Goal: Information Seeking & Learning: Learn about a topic

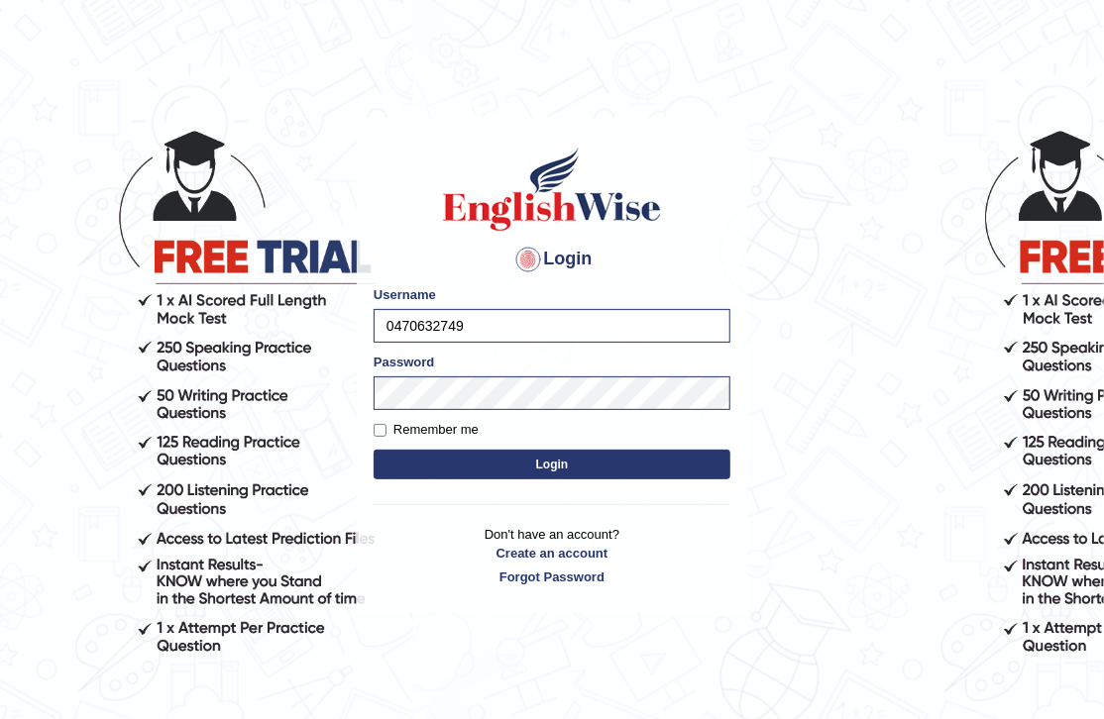
click at [486, 325] on input "0470632749" at bounding box center [551, 326] width 357 height 34
type input "0"
type input "0488907366"
click at [481, 457] on button "Login" at bounding box center [551, 465] width 357 height 30
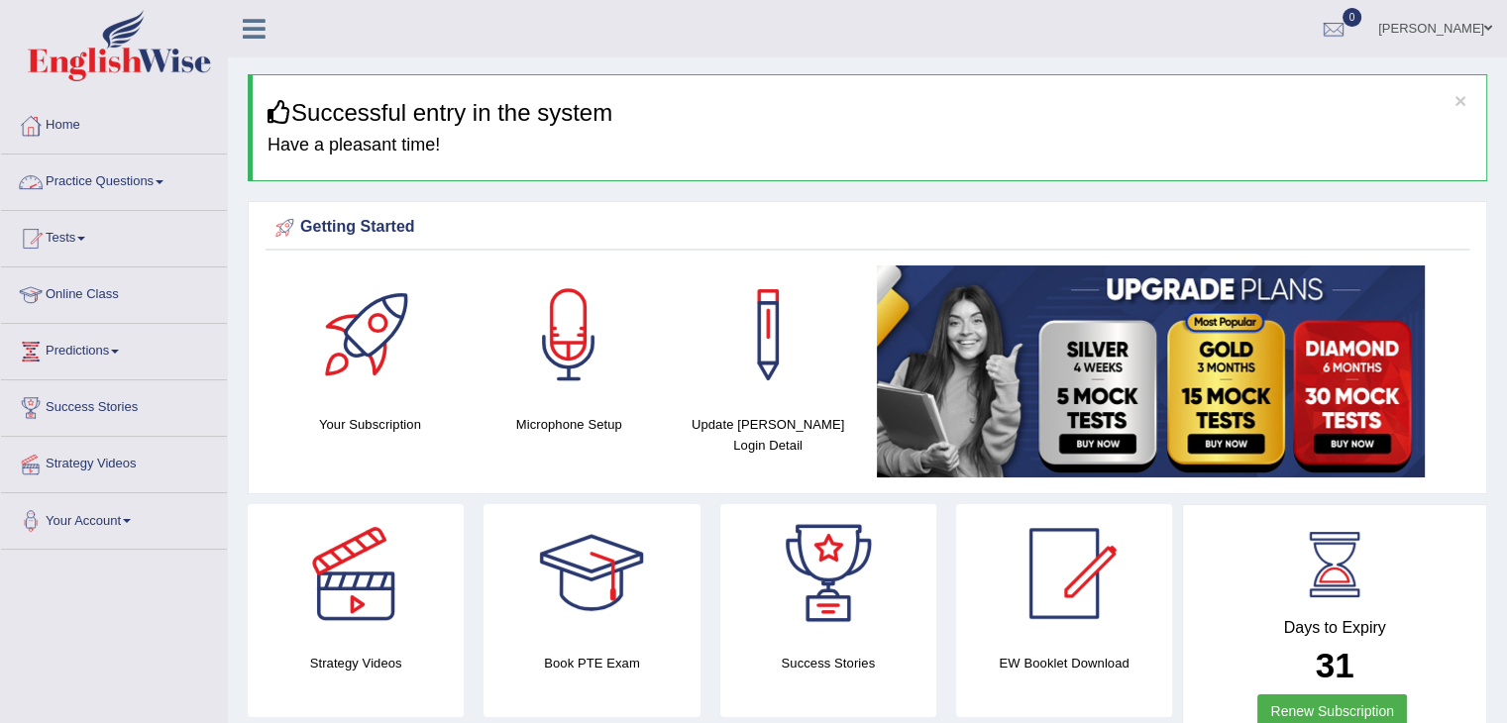
click at [127, 181] on link "Practice Questions" at bounding box center [114, 180] width 226 height 50
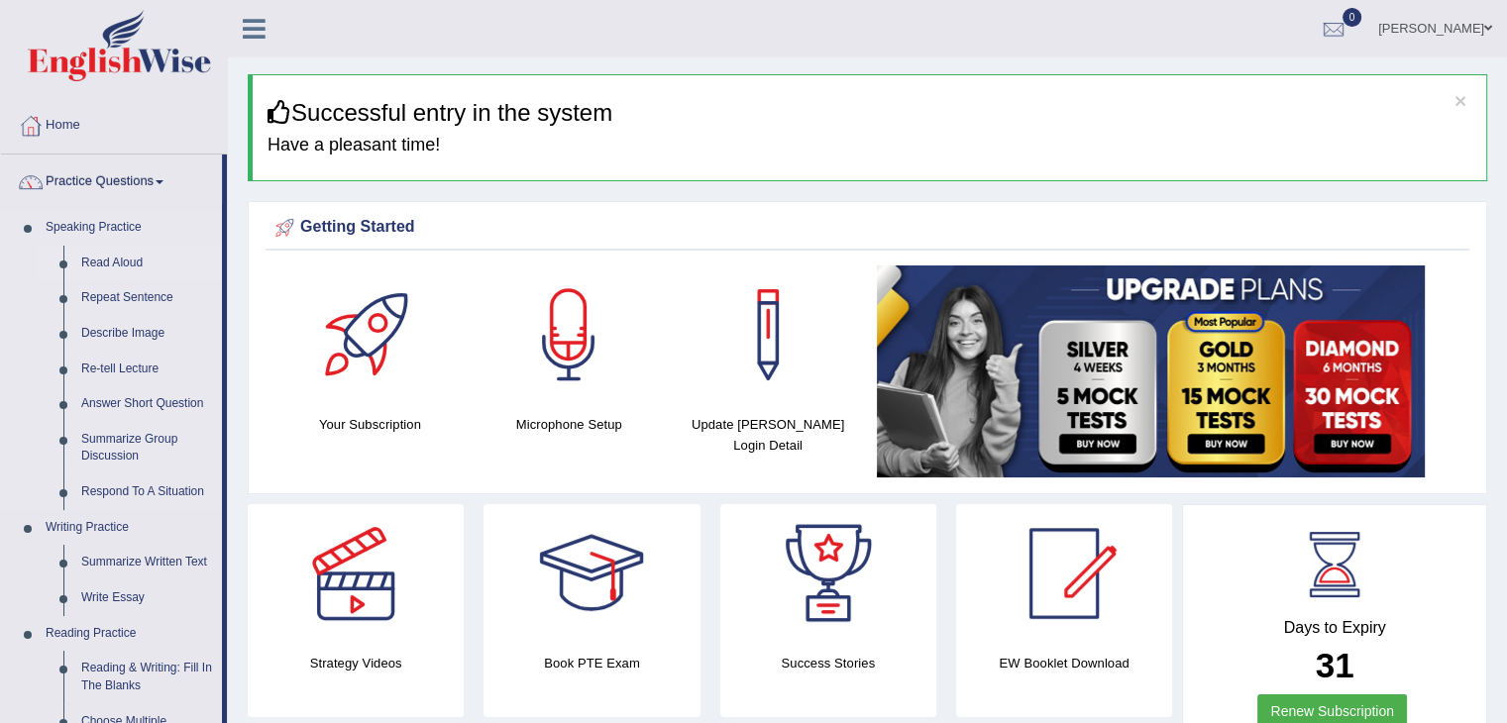
click at [122, 264] on link "Read Aloud" at bounding box center [147, 264] width 150 height 36
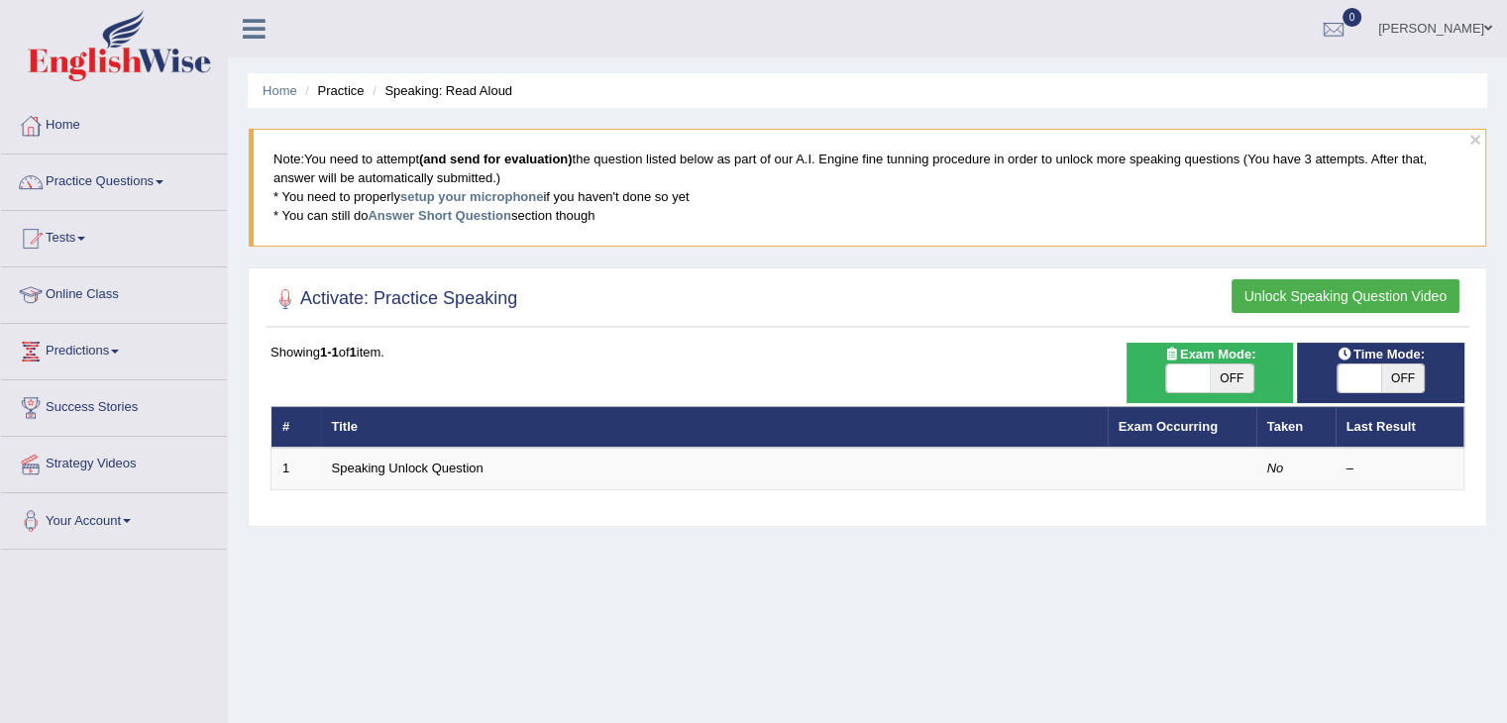
click at [1256, 291] on button "Unlock Speaking Question Video" at bounding box center [1345, 296] width 228 height 34
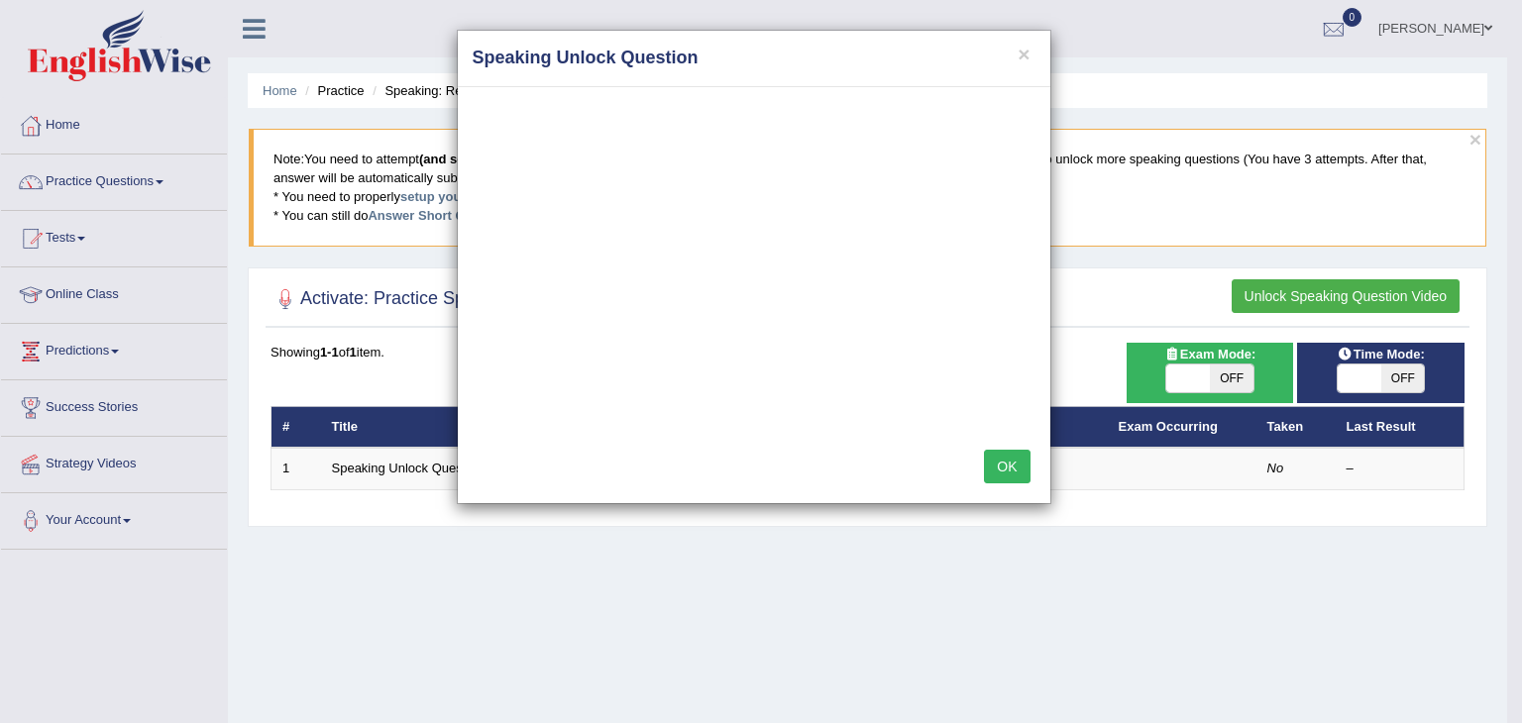
click at [1004, 459] on button "OK" at bounding box center [1007, 467] width 46 height 34
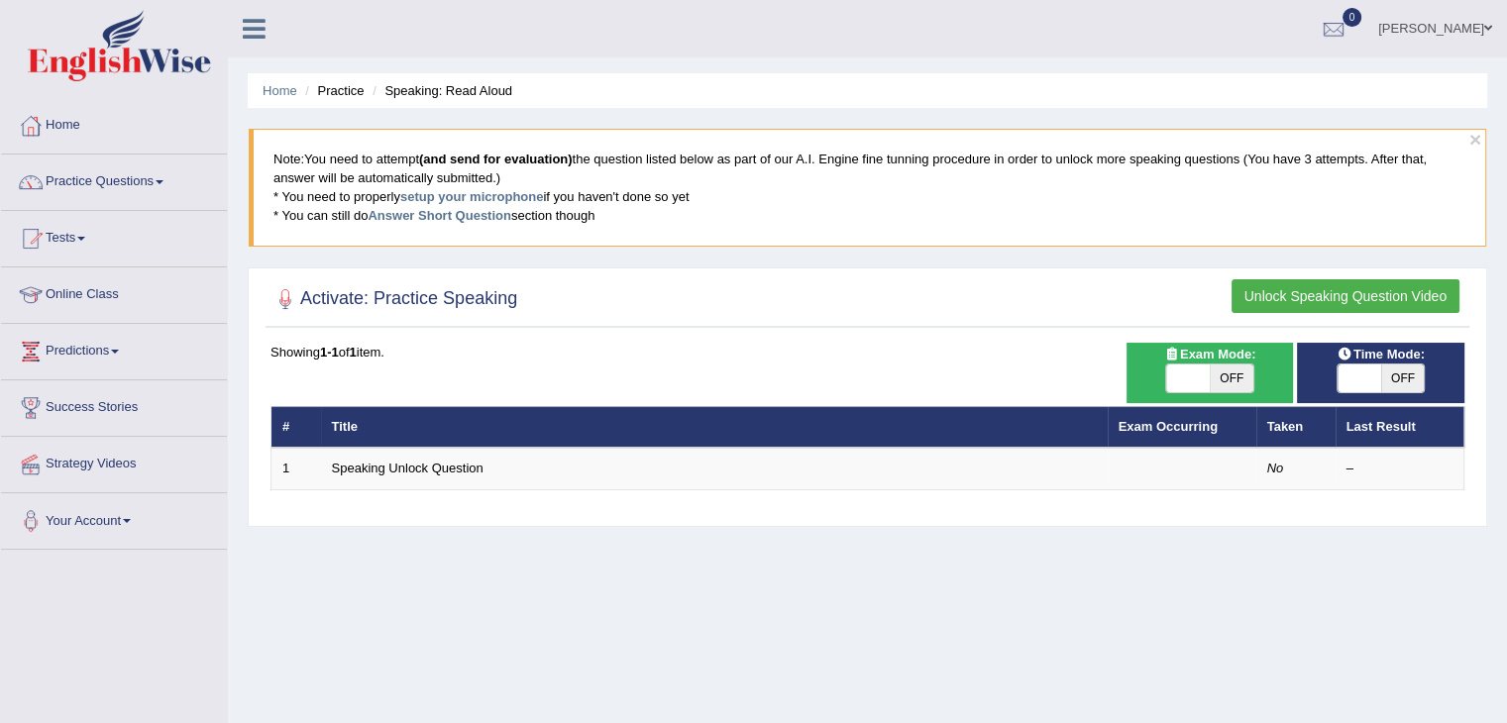
click at [1292, 290] on button "Unlock Speaking Question Video" at bounding box center [1345, 296] width 228 height 34
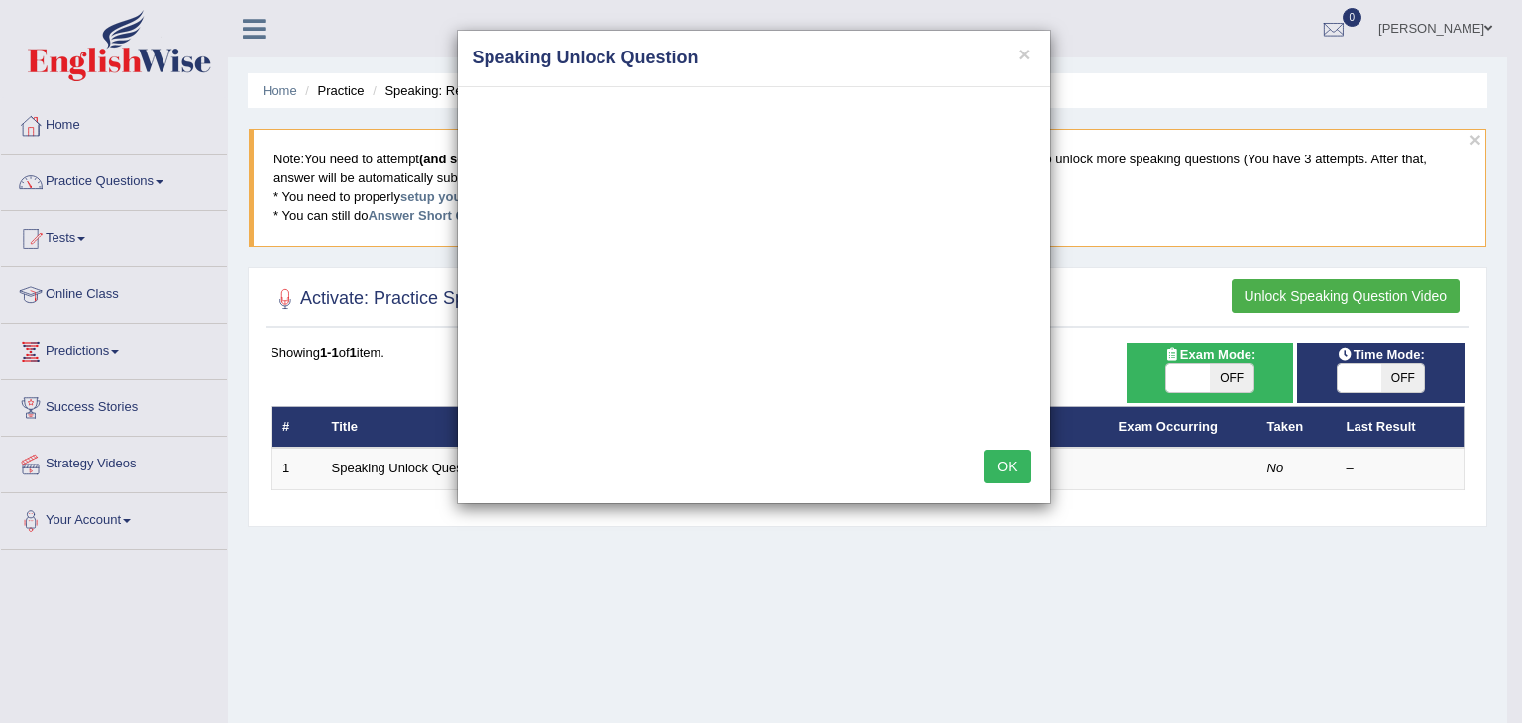
click at [67, 147] on div "× Speaking Unlock Question OK" at bounding box center [761, 361] width 1522 height 723
click at [91, 130] on div "× Speaking Unlock Question OK" at bounding box center [761, 361] width 1522 height 723
click at [20, 467] on div "× Speaking Unlock Question OK" at bounding box center [761, 361] width 1522 height 723
click at [1032, 55] on h4 "Speaking Unlock Question" at bounding box center [754, 59] width 563 height 26
click at [998, 67] on h4 "Speaking Unlock Question" at bounding box center [754, 59] width 563 height 26
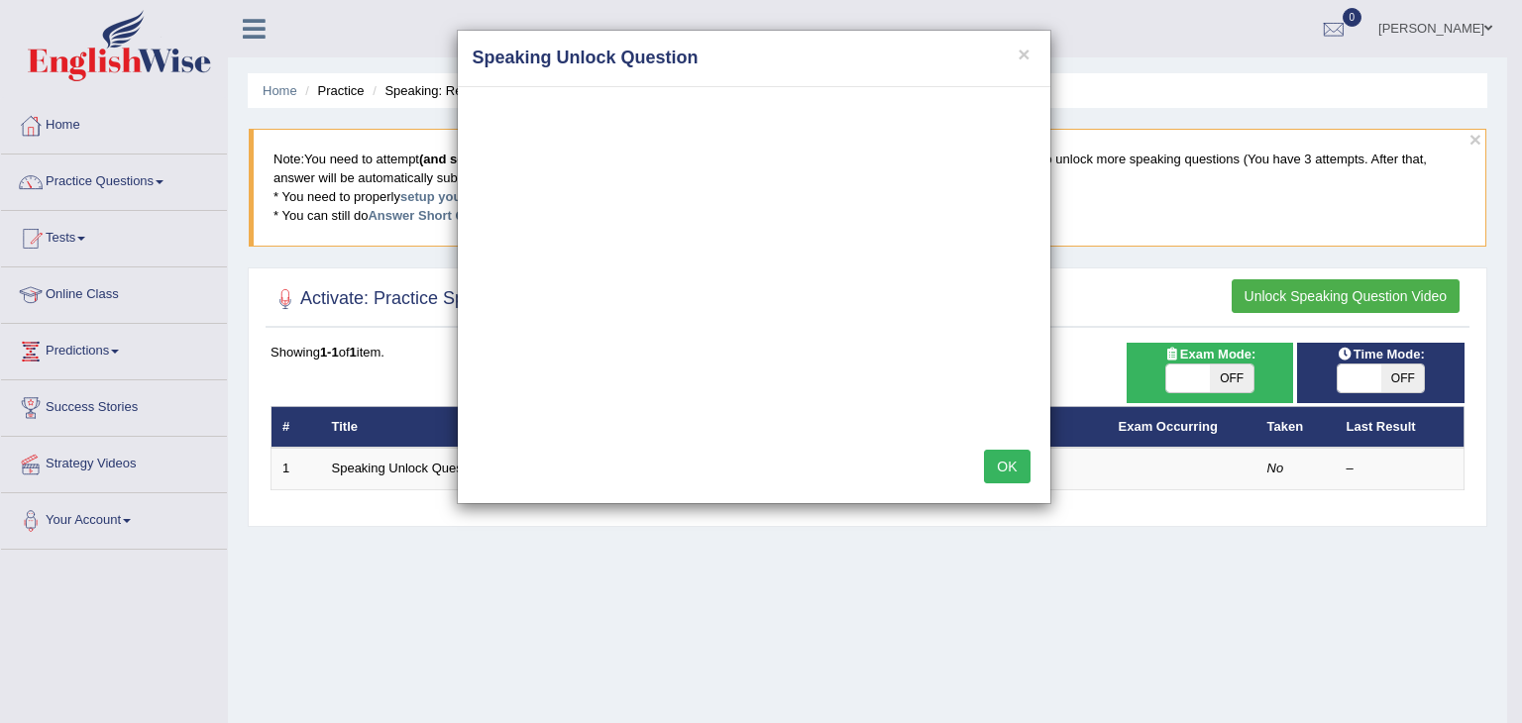
click at [1034, 52] on h4 "Speaking Unlock Question" at bounding box center [754, 59] width 563 height 26
click at [1025, 48] on button "×" at bounding box center [1023, 54] width 12 height 21
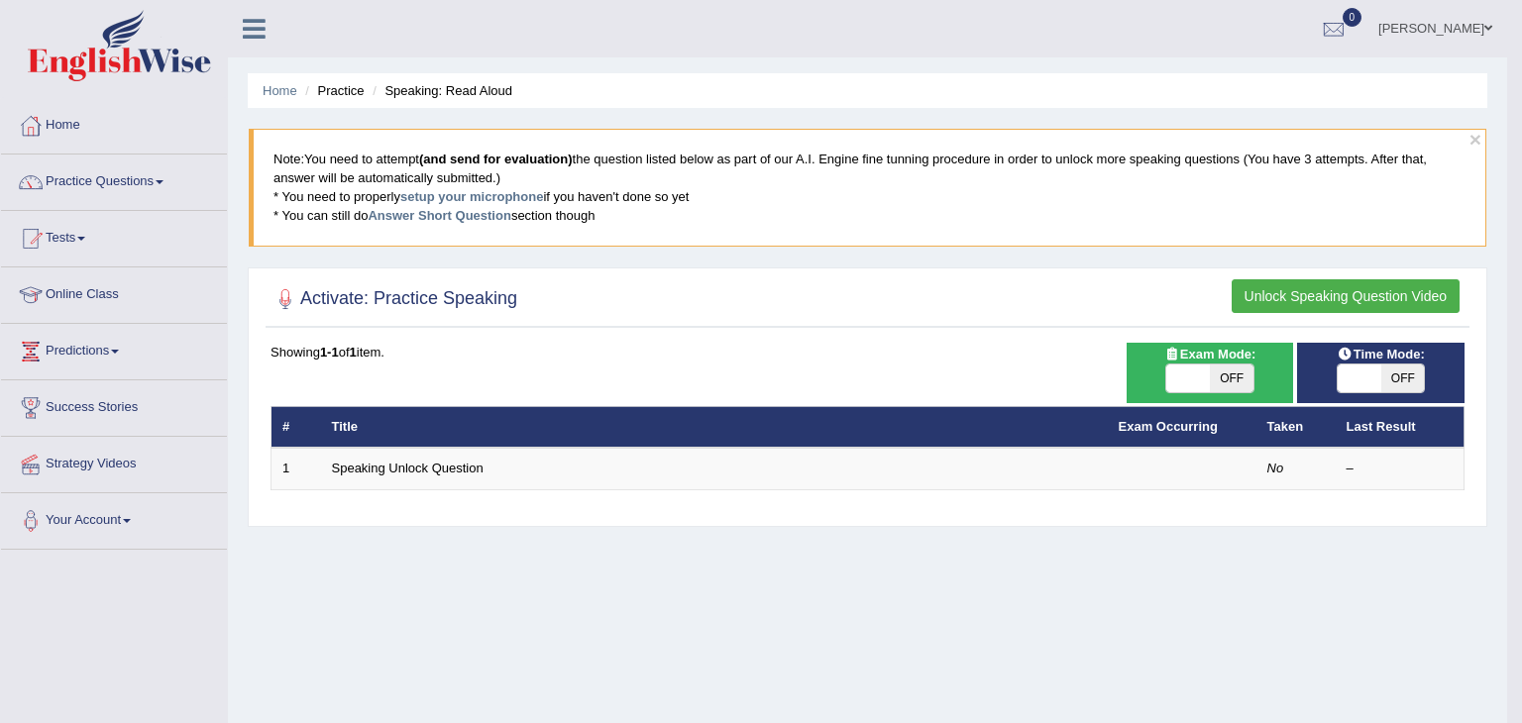
click at [1005, 86] on ul "Home Practice Speaking: Read Aloud" at bounding box center [867, 90] width 1239 height 35
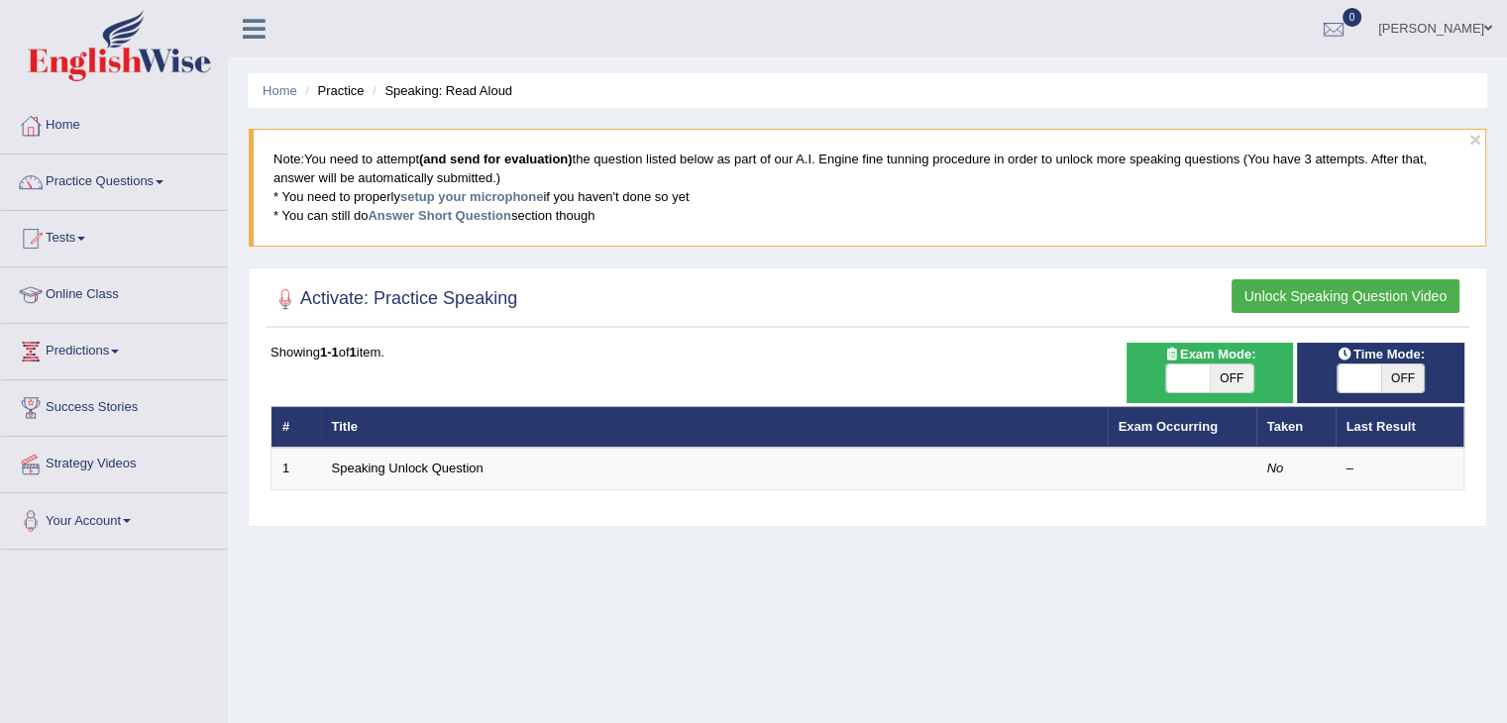
click at [75, 256] on link "Tests" at bounding box center [114, 236] width 226 height 50
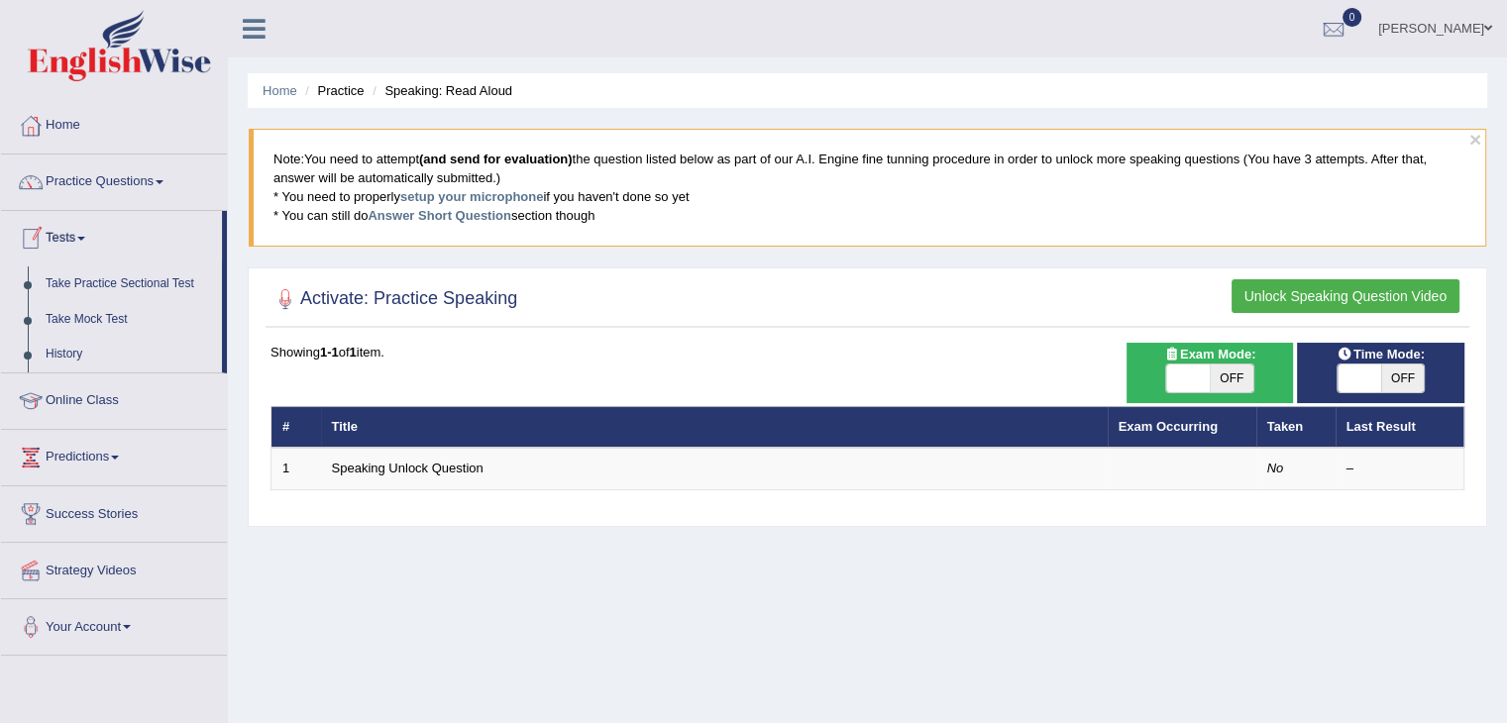
click at [103, 186] on link "Practice Questions" at bounding box center [114, 180] width 226 height 50
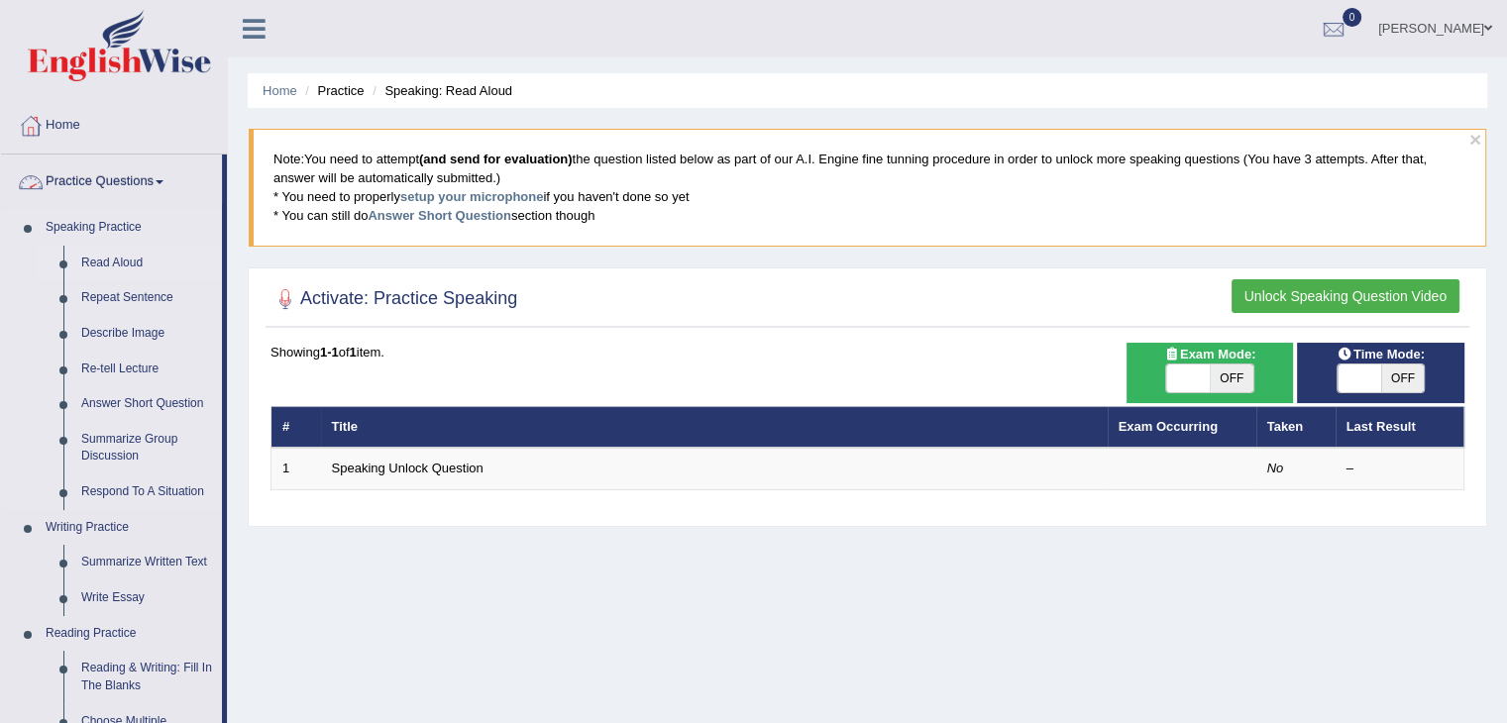
click at [97, 273] on link "Read Aloud" at bounding box center [147, 264] width 150 height 36
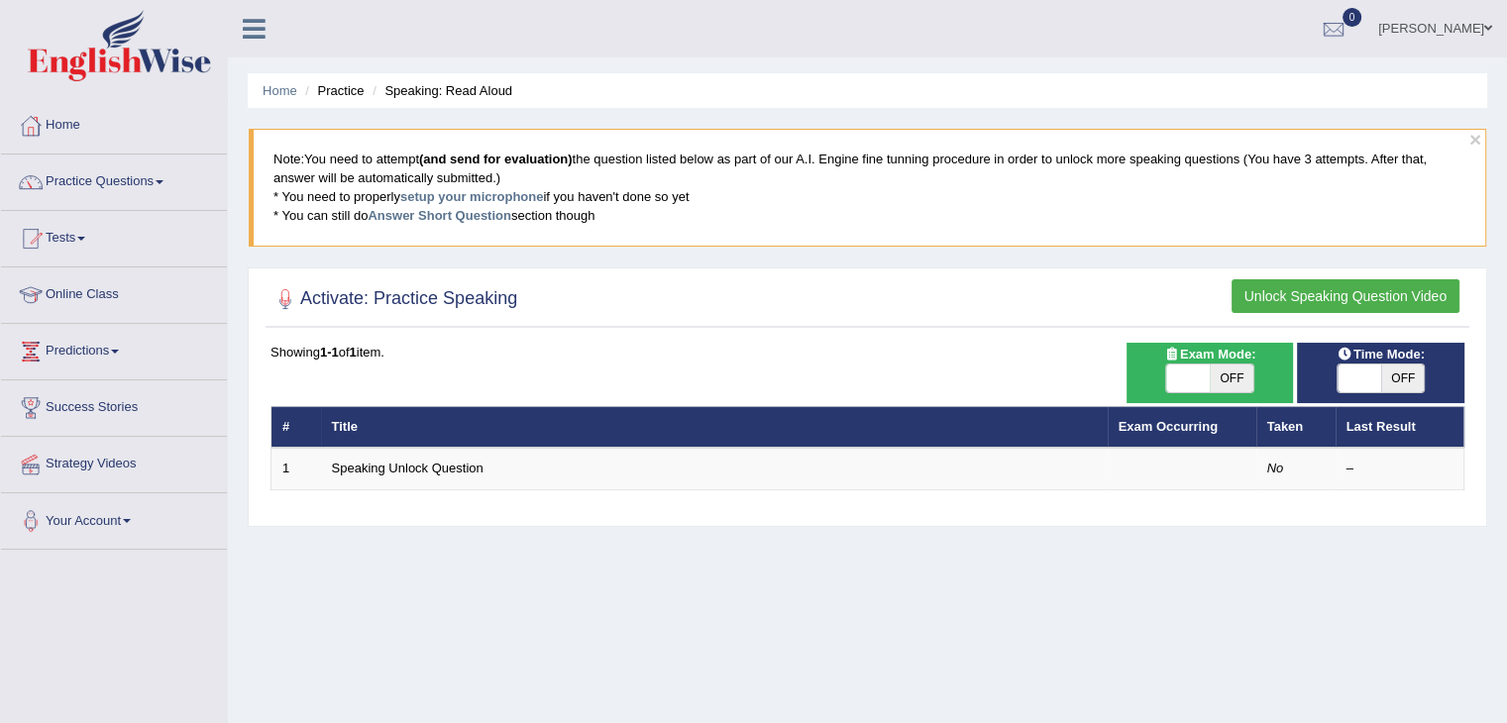
click at [1312, 314] on div at bounding box center [867, 299] width 1194 height 41
click at [1321, 307] on button "Unlock Speaking Question Video" at bounding box center [1345, 296] width 228 height 34
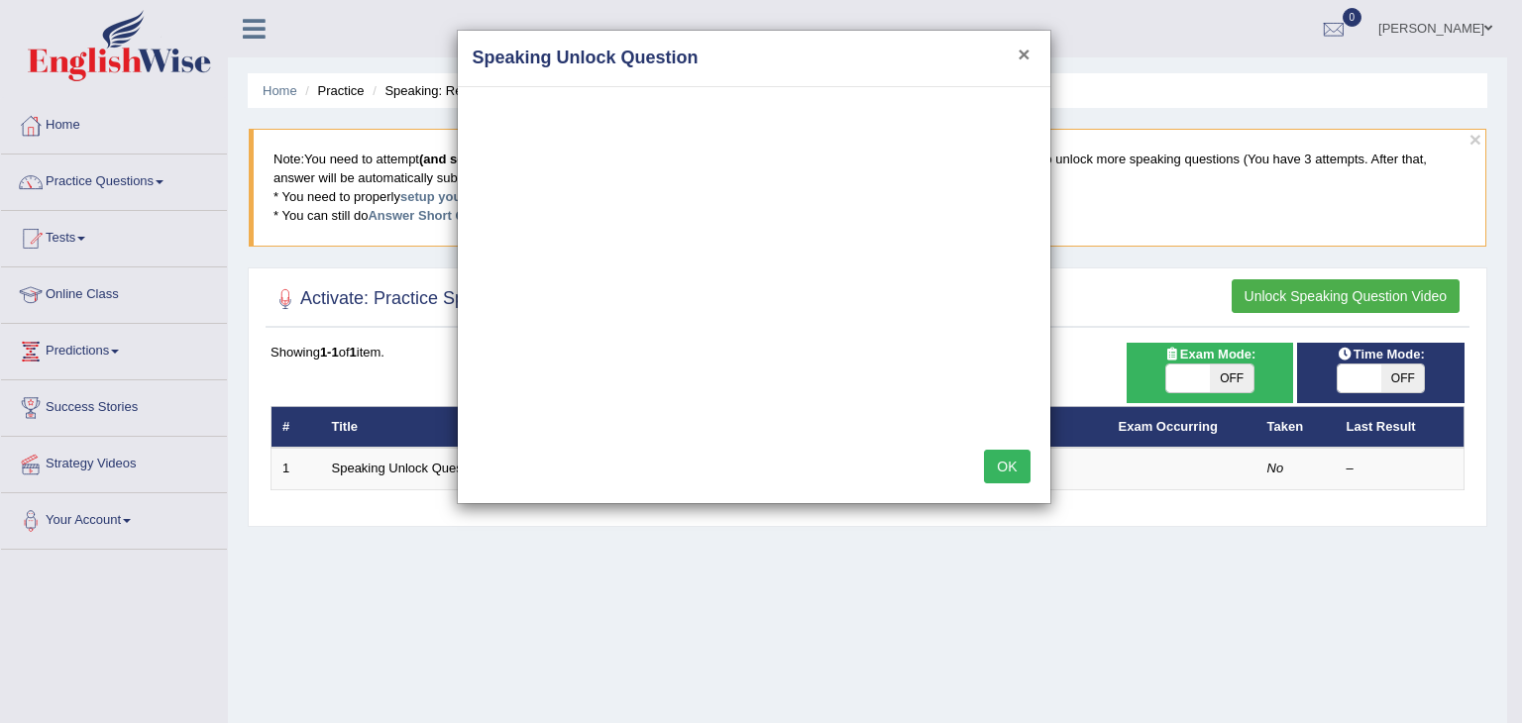
click at [1020, 62] on button "×" at bounding box center [1023, 54] width 12 height 21
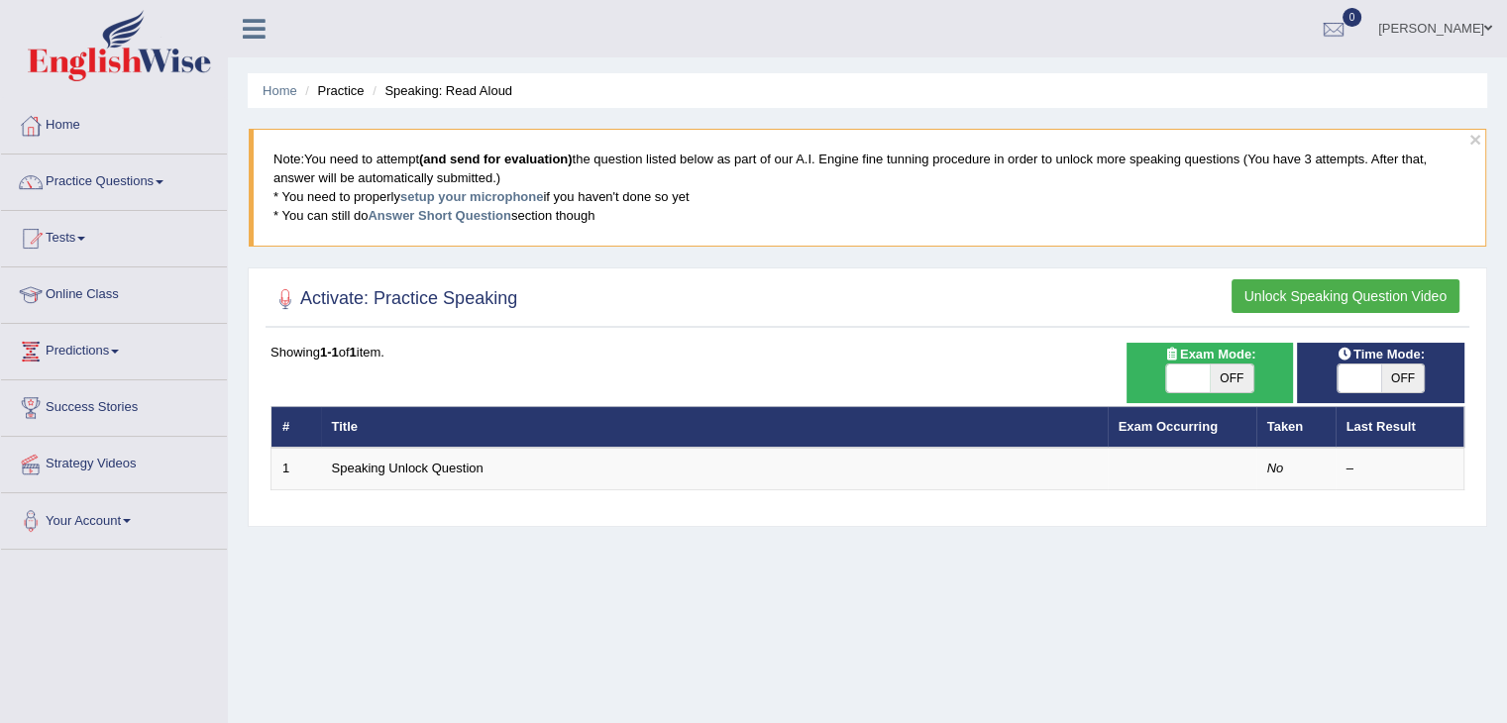
click at [69, 123] on link "Home" at bounding box center [114, 123] width 226 height 50
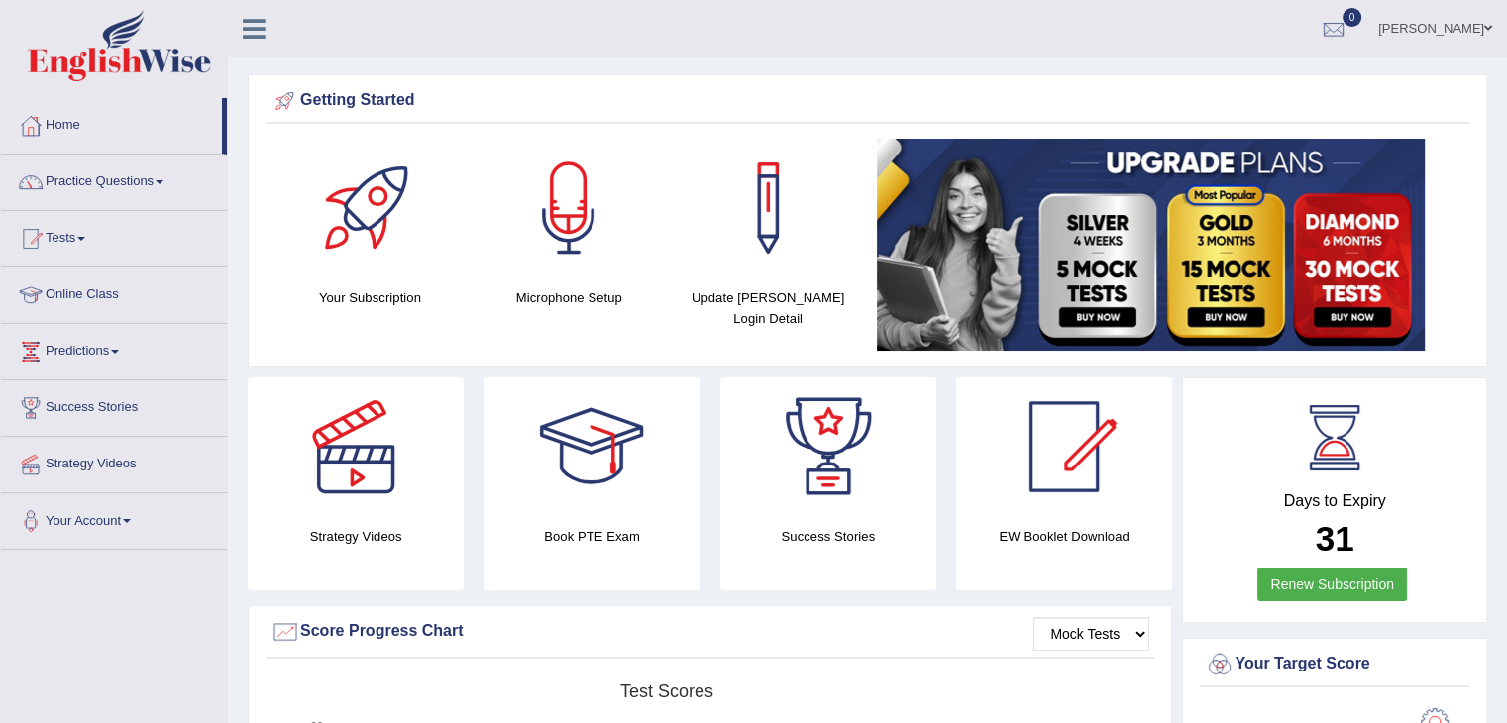
click at [75, 190] on link "Practice Questions" at bounding box center [114, 180] width 226 height 50
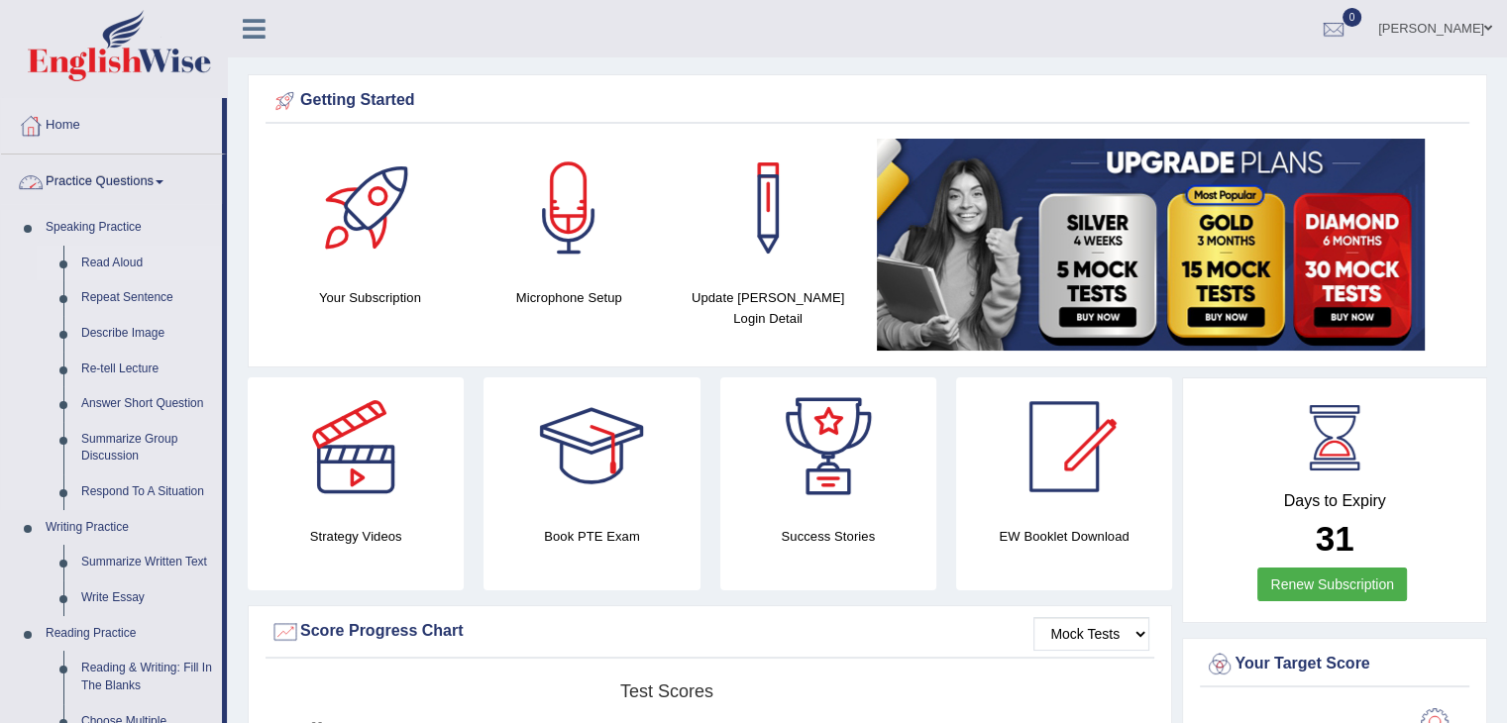
click at [99, 275] on link "Read Aloud" at bounding box center [147, 264] width 150 height 36
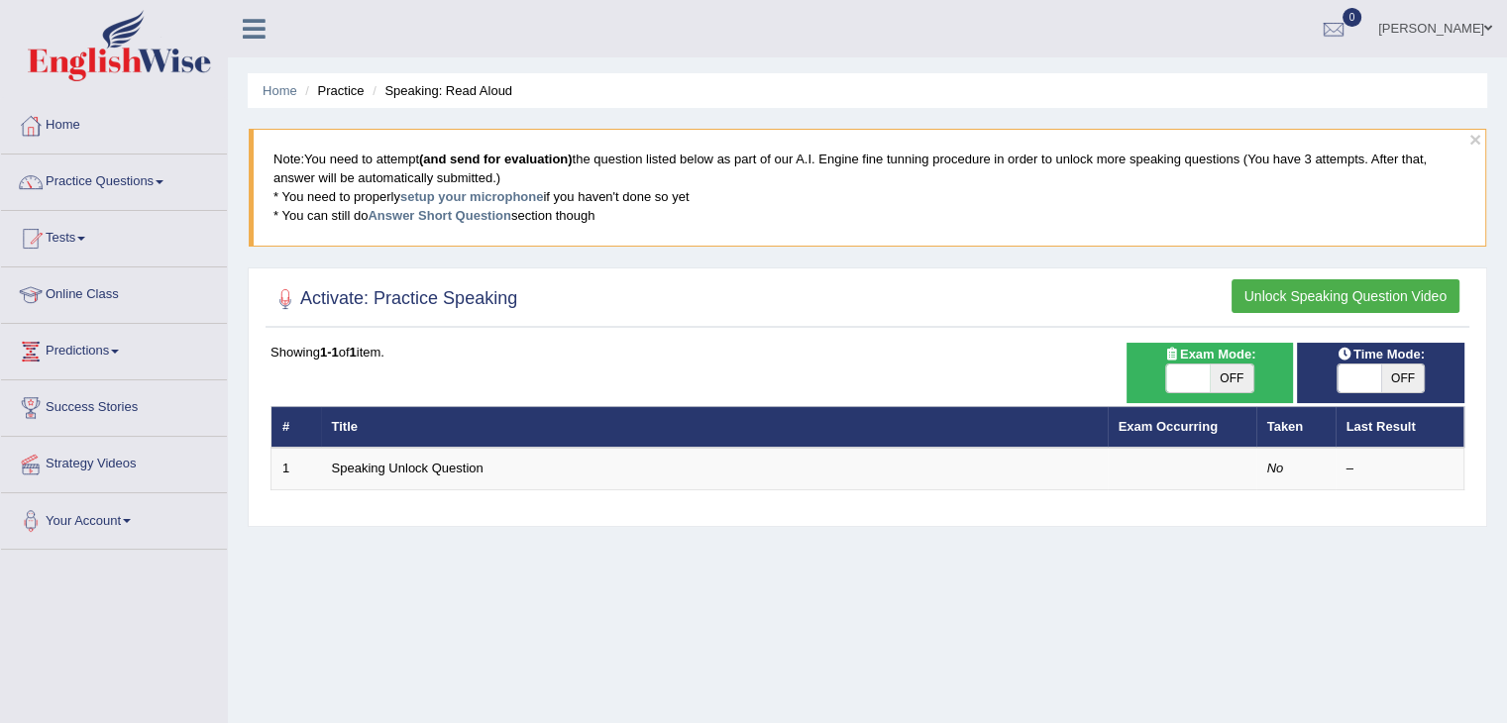
click at [1430, 316] on div at bounding box center [867, 299] width 1194 height 41
click at [1365, 300] on button "Unlock Speaking Question Video" at bounding box center [1345, 296] width 228 height 34
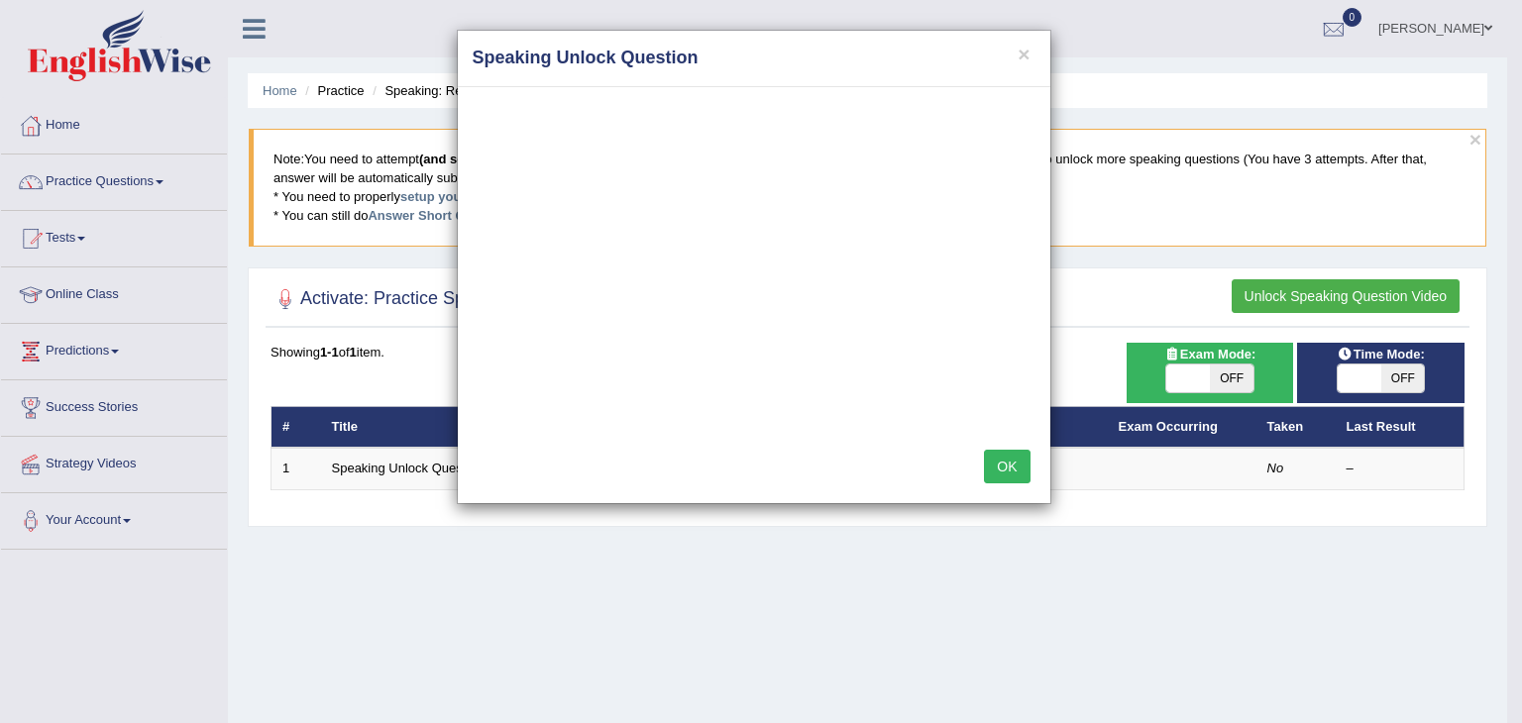
click at [1009, 469] on button "OK" at bounding box center [1007, 467] width 46 height 34
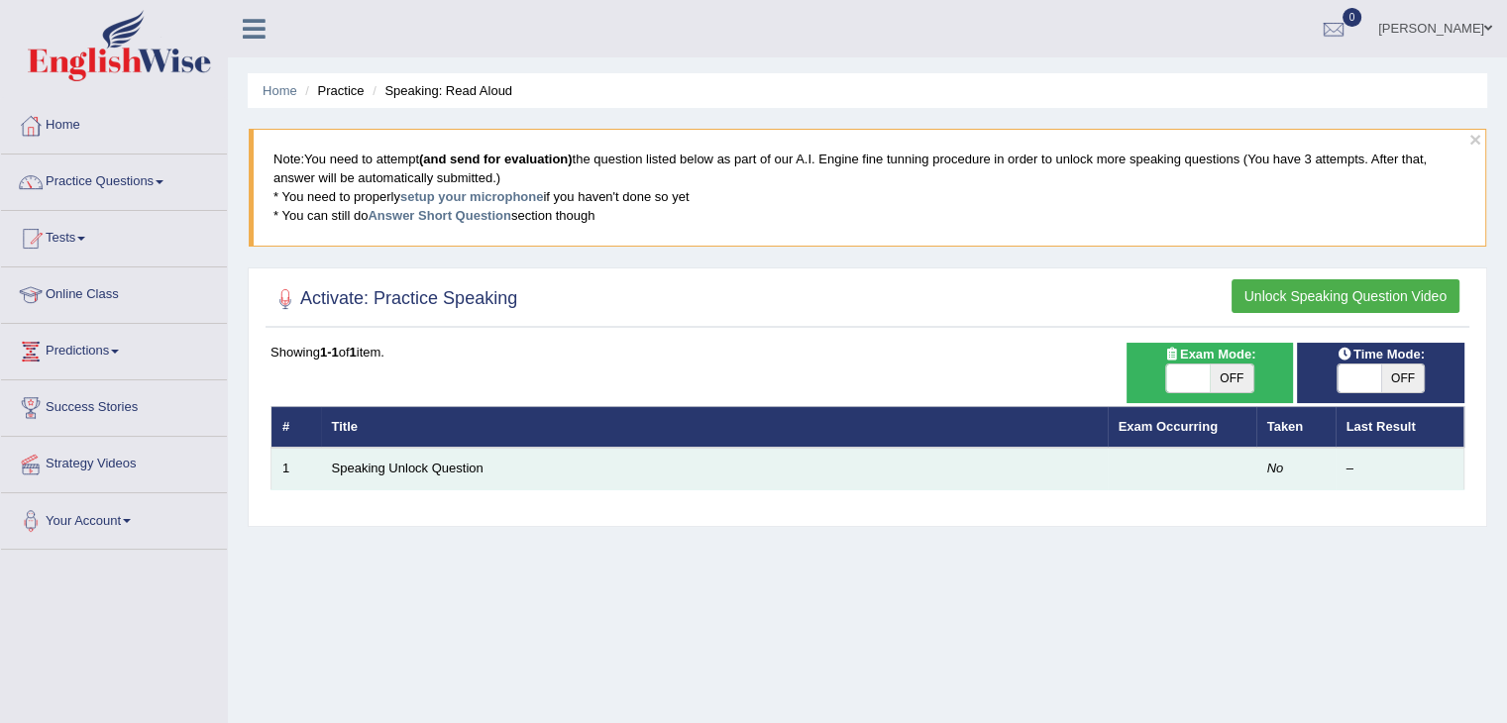
click at [620, 471] on td "Speaking Unlock Question" at bounding box center [714, 469] width 787 height 42
click at [433, 461] on link "Speaking Unlock Question" at bounding box center [408, 468] width 152 height 15
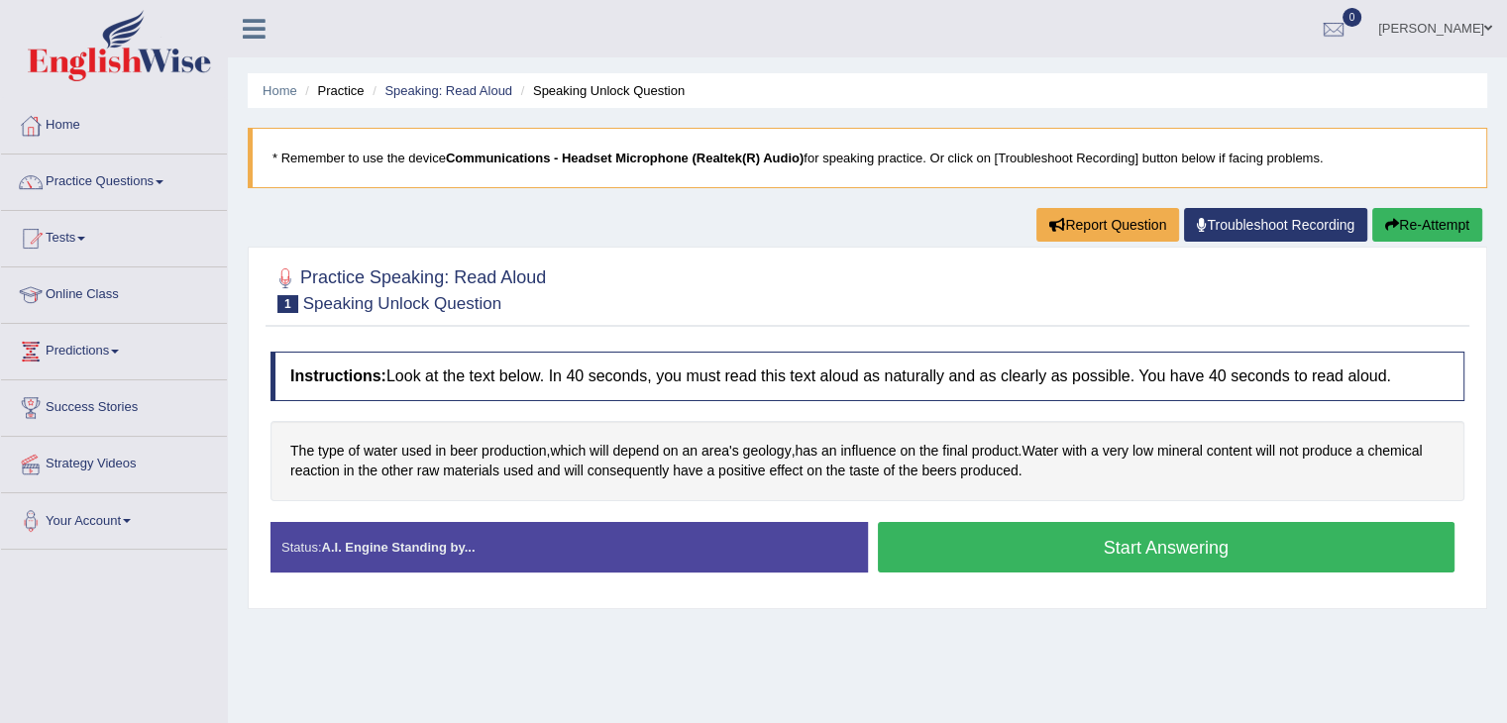
click at [1058, 547] on button "Start Answering" at bounding box center [1167, 547] width 578 height 51
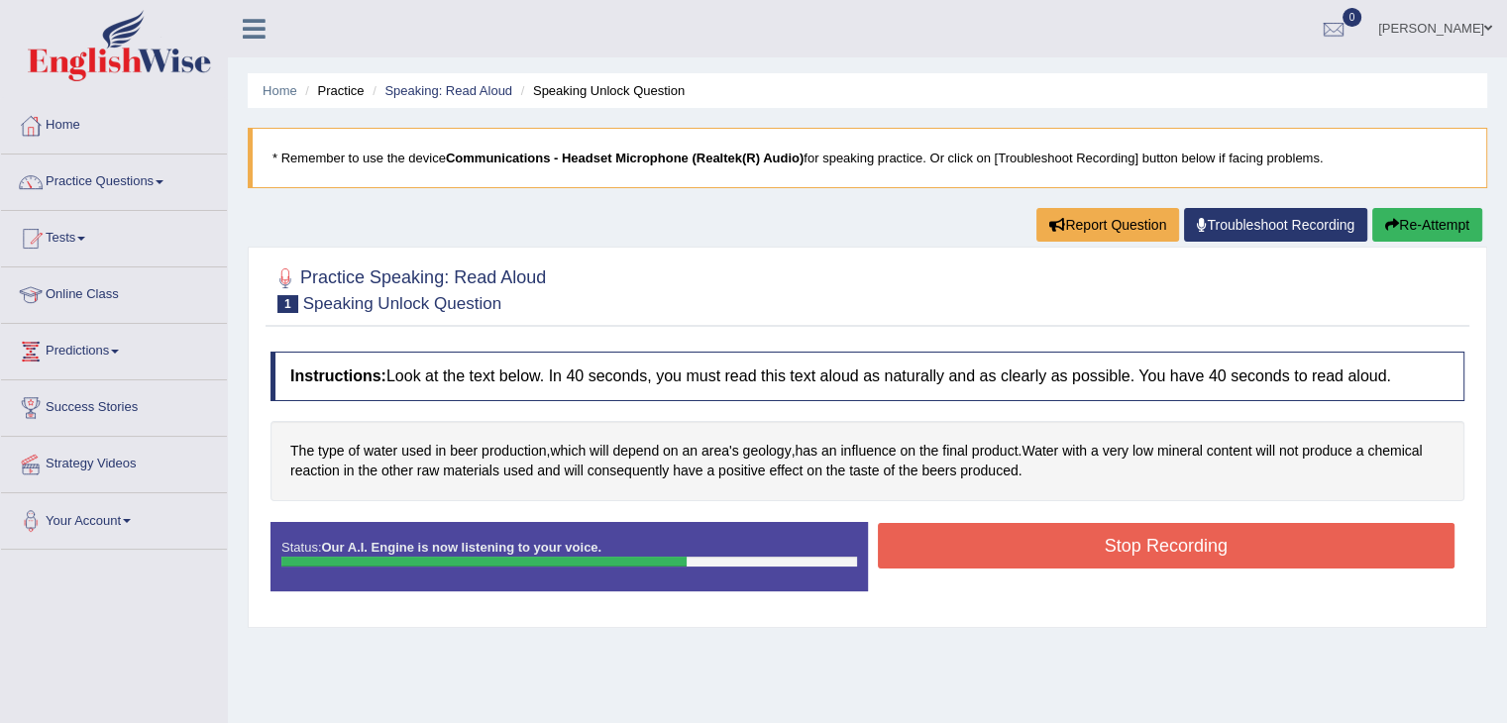
click at [1058, 547] on button "Stop Recording" at bounding box center [1167, 546] width 578 height 46
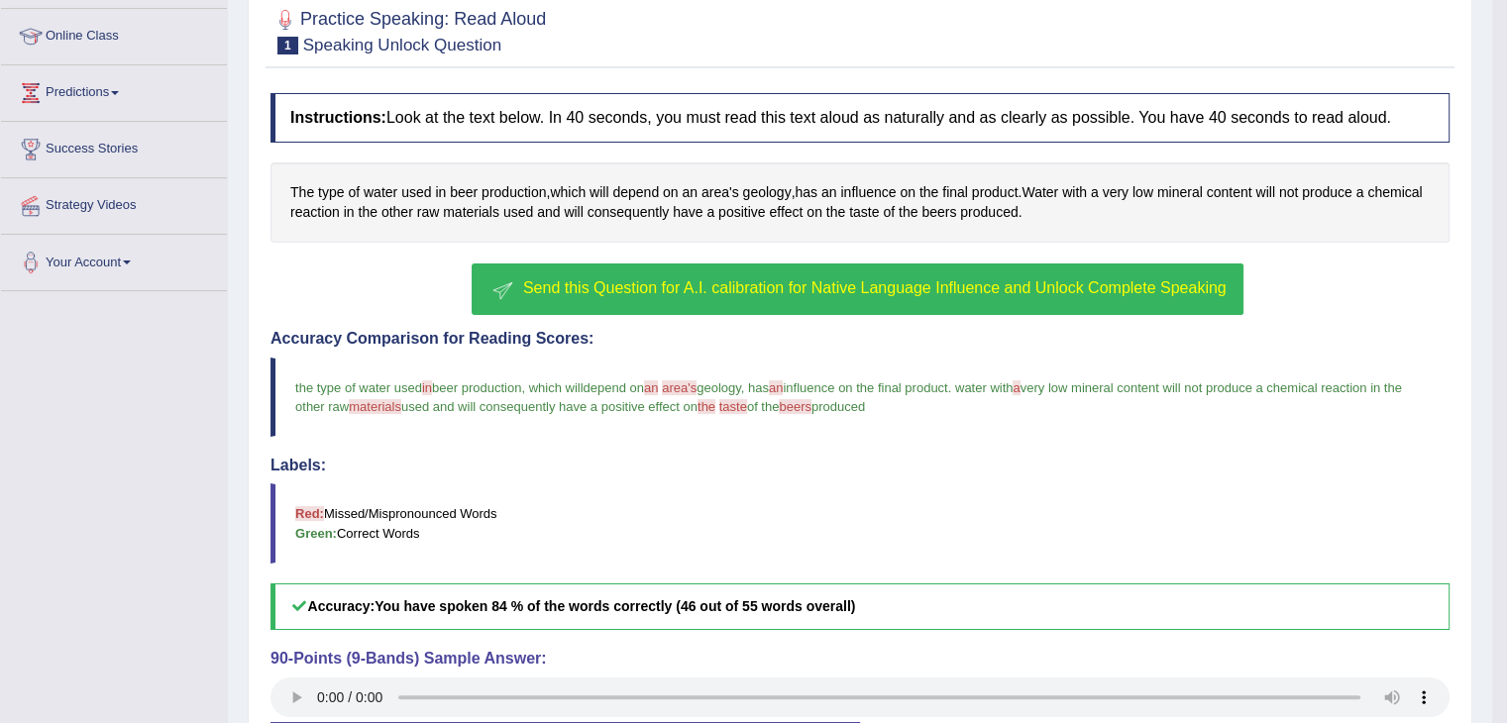
scroll to position [257, 0]
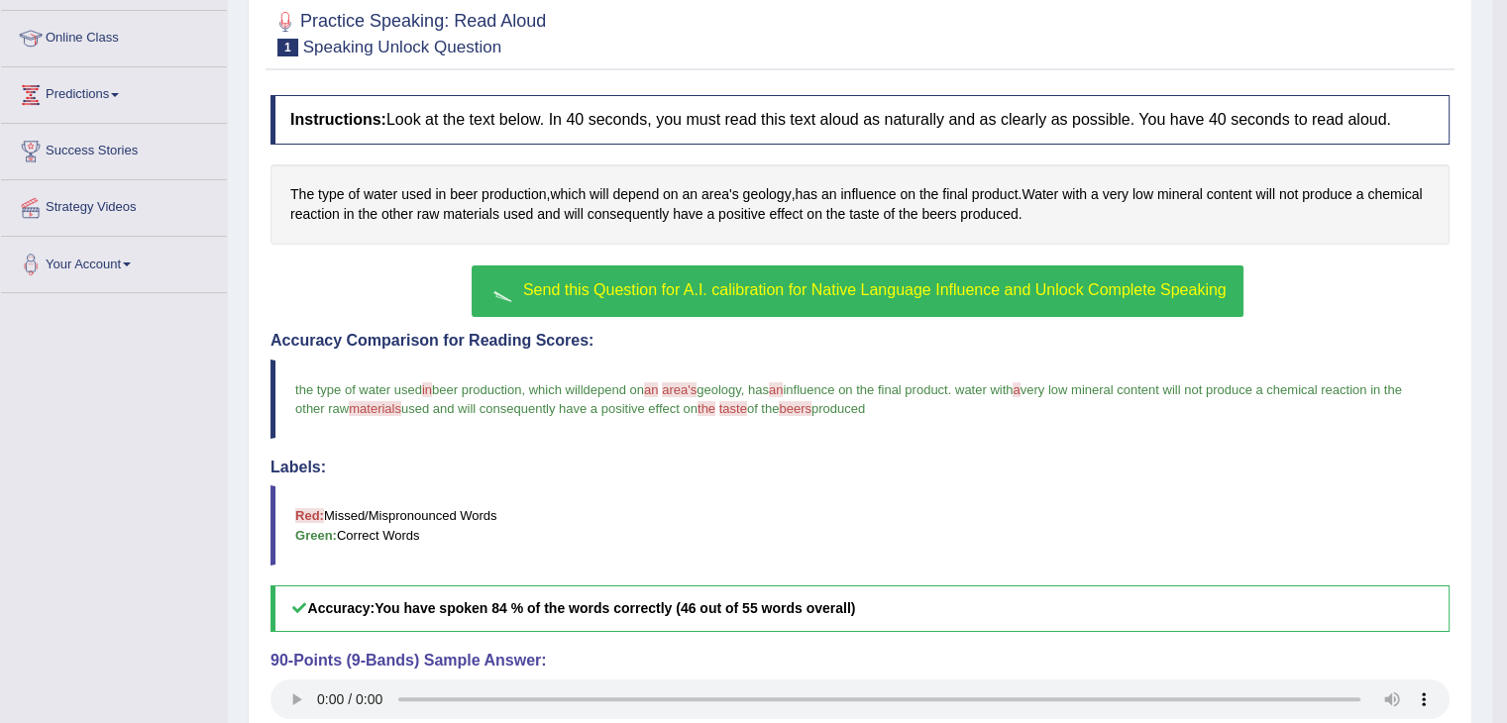
click at [1159, 288] on span "Send this Question for A.I. calibration for Native Language Influence and Unloc…" at bounding box center [874, 289] width 703 height 17
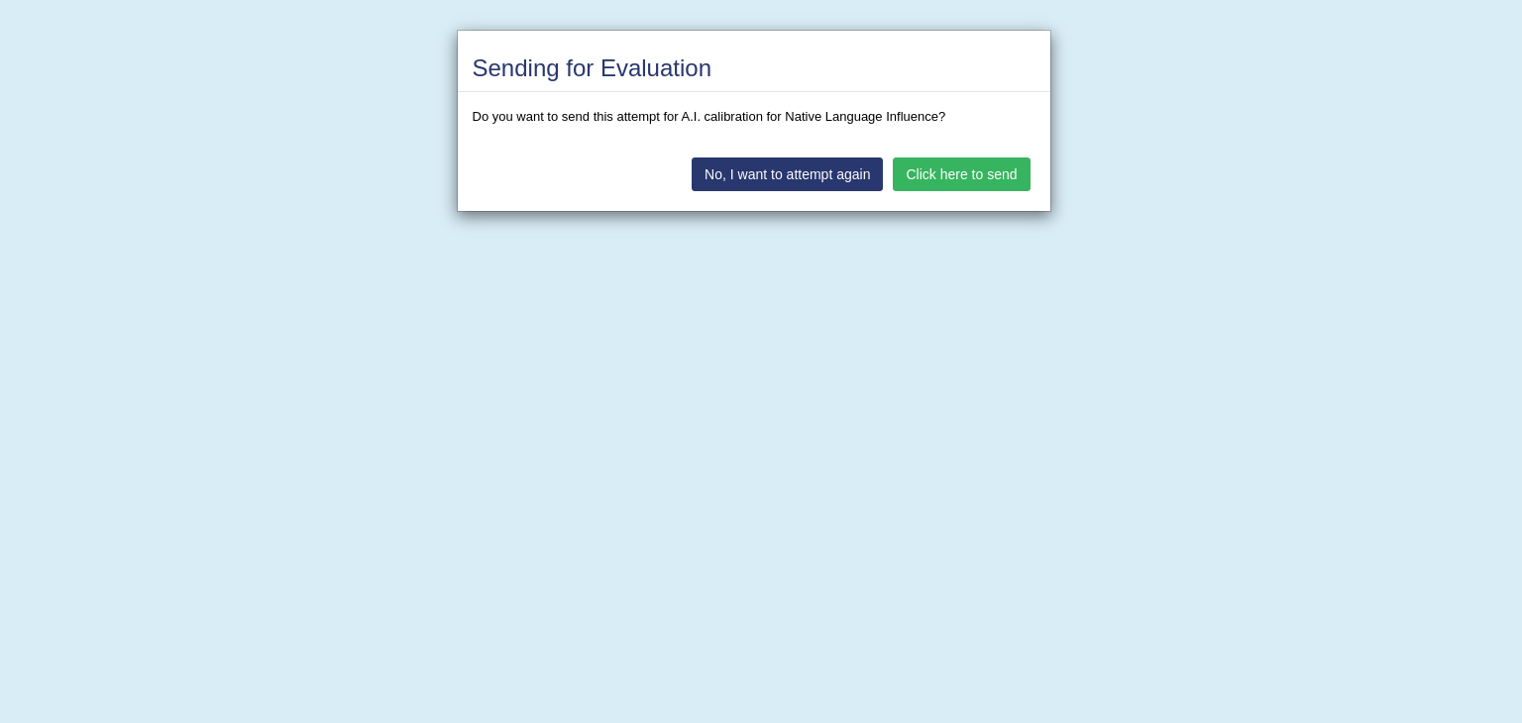
click at [990, 183] on button "Click here to send" at bounding box center [961, 175] width 137 height 34
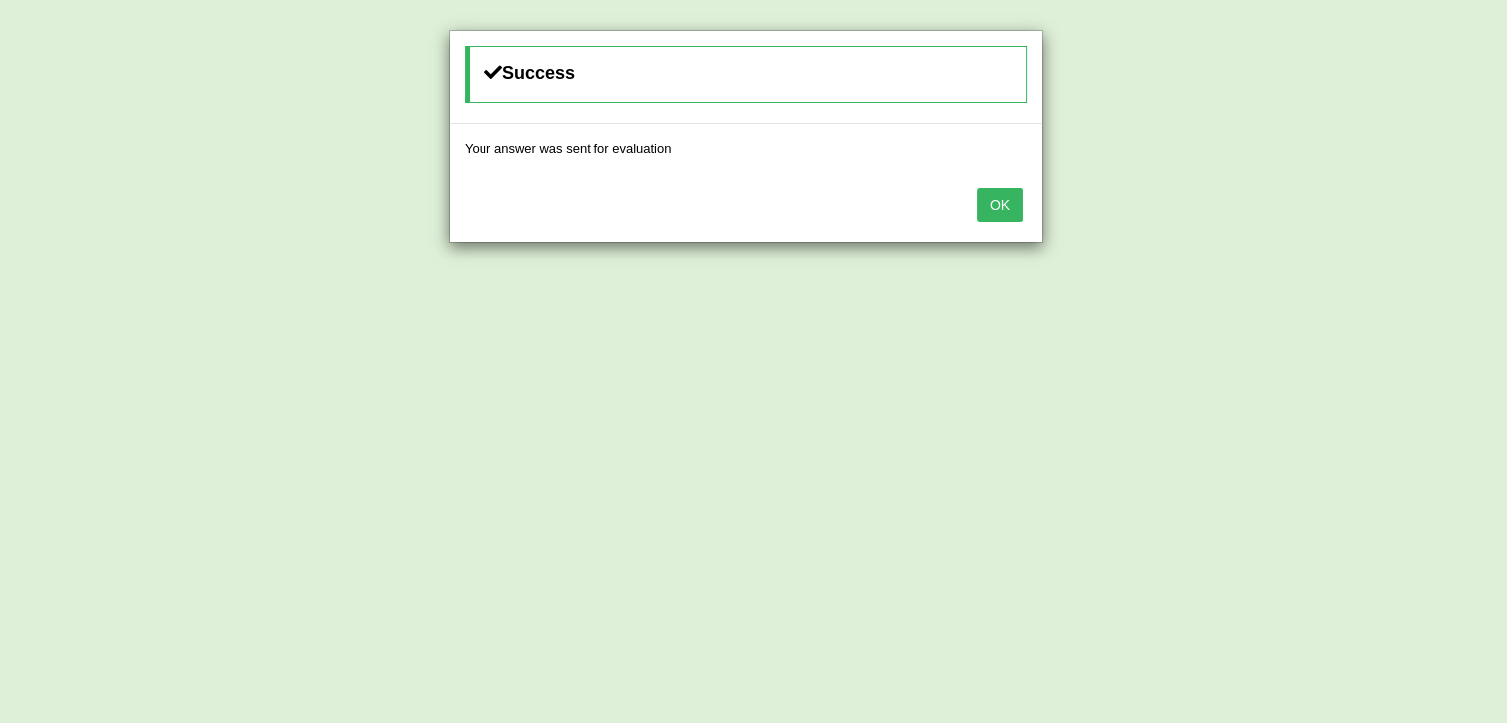
click at [1013, 198] on button "OK" at bounding box center [1000, 205] width 46 height 34
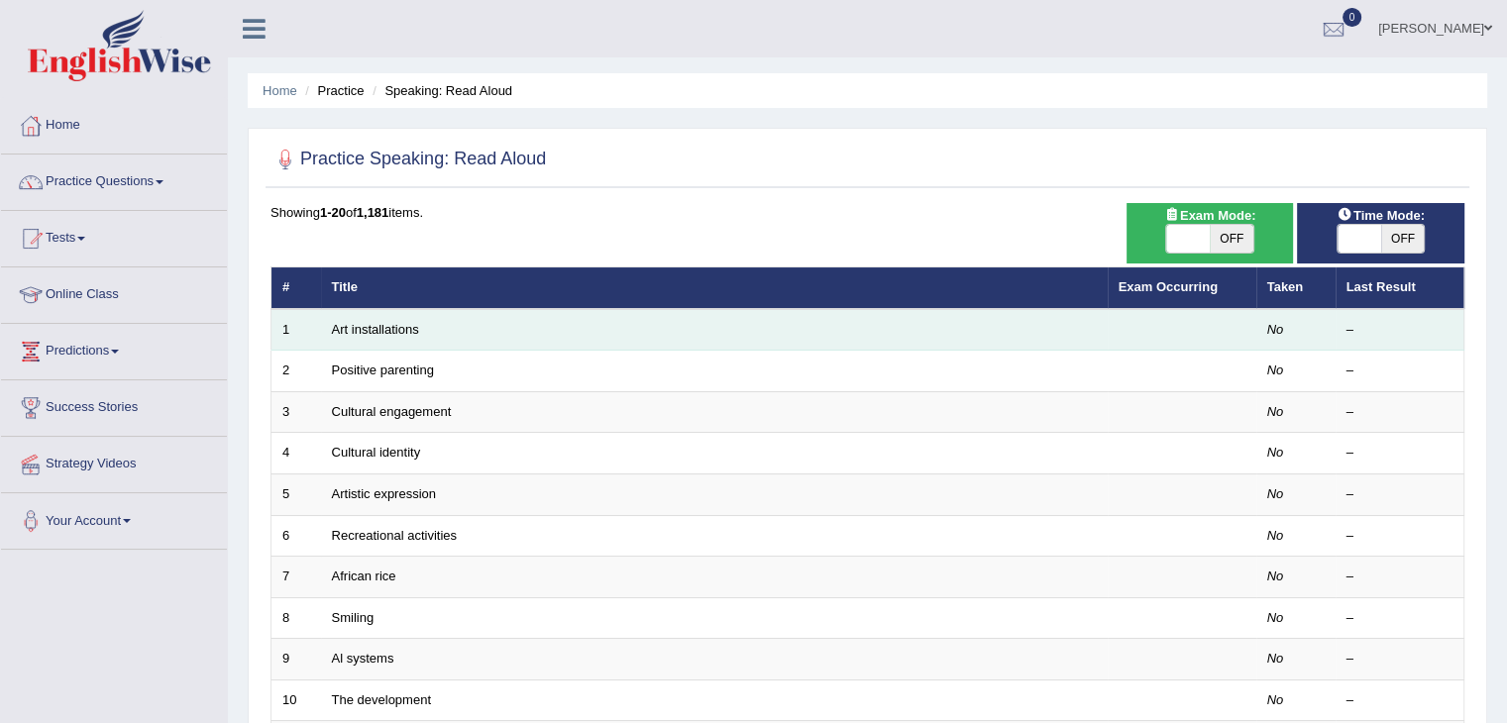
click at [808, 331] on td "Art installations" at bounding box center [714, 330] width 787 height 42
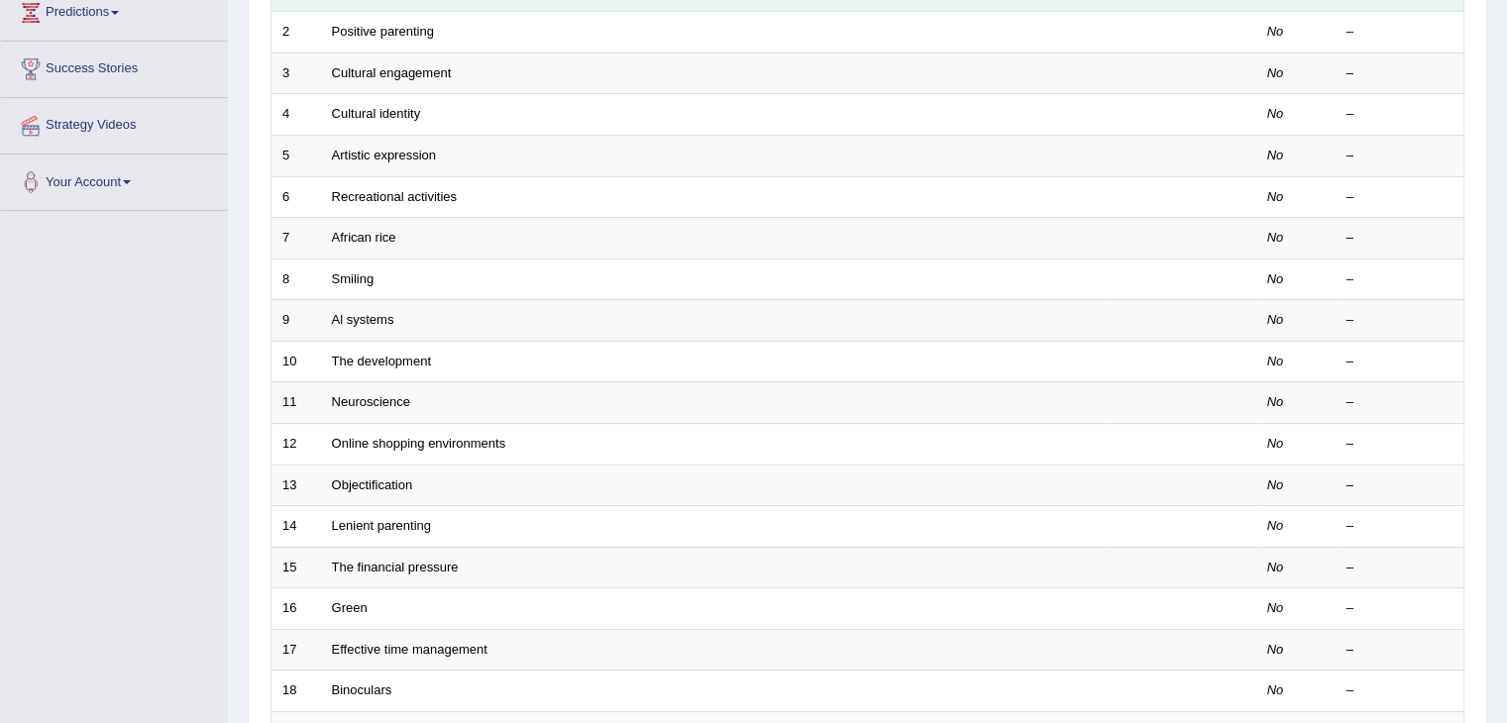
scroll to position [582, 0]
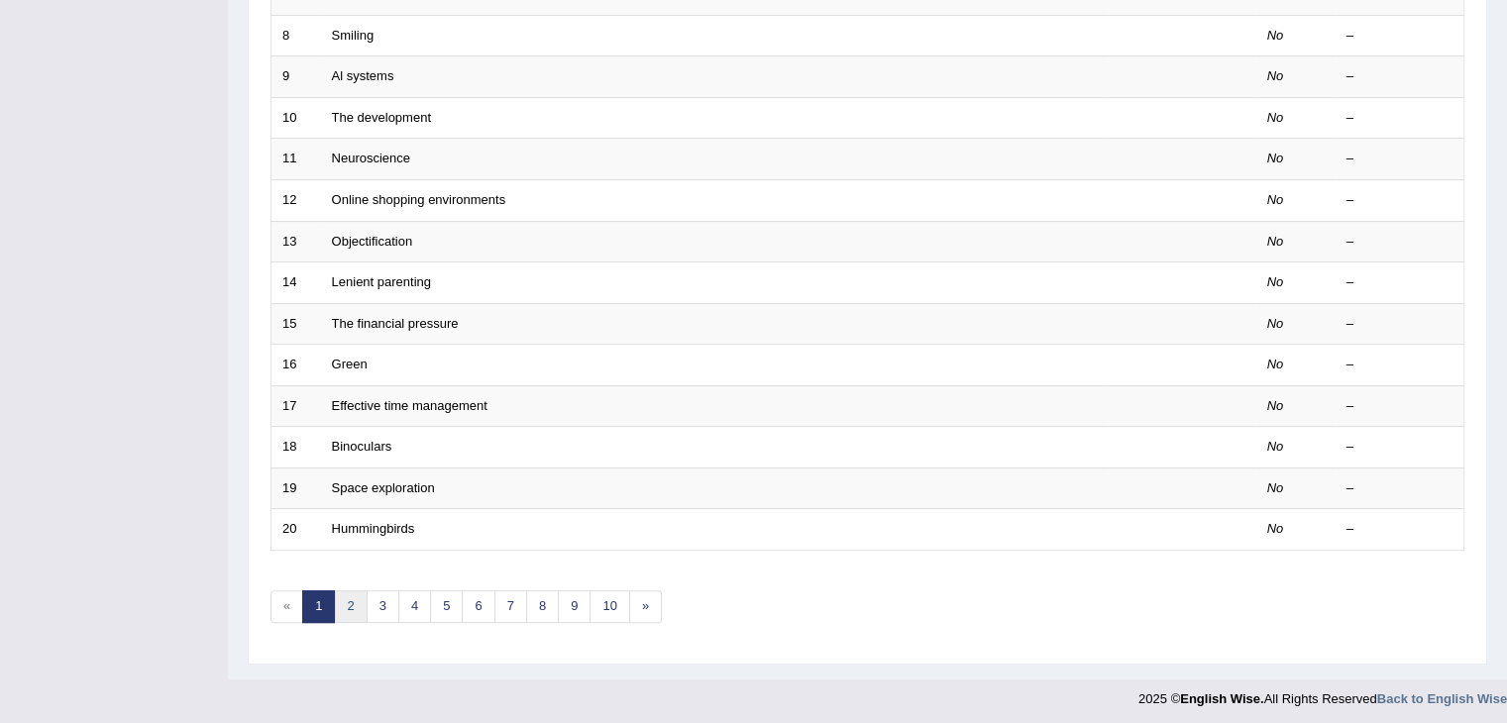
click at [357, 595] on link "2" at bounding box center [350, 606] width 33 height 33
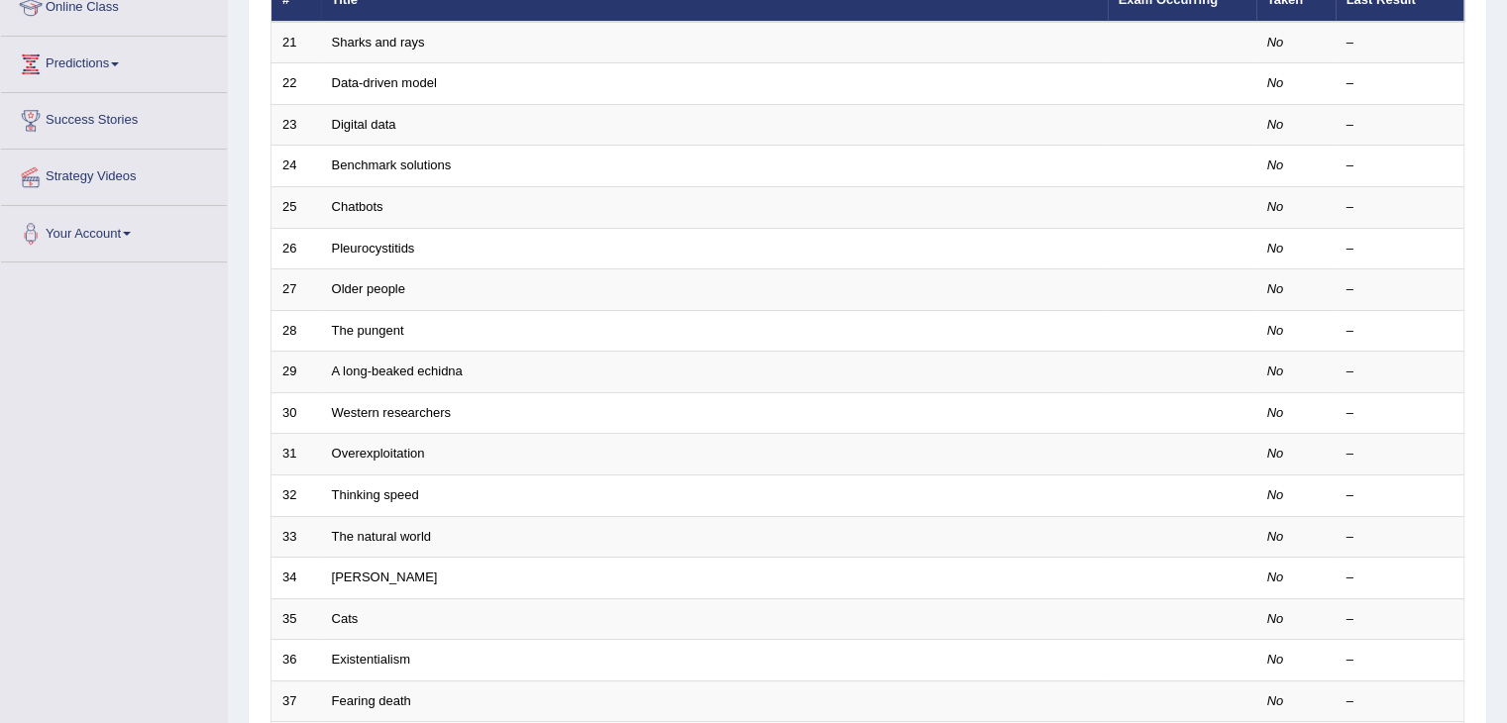
scroll to position [582, 0]
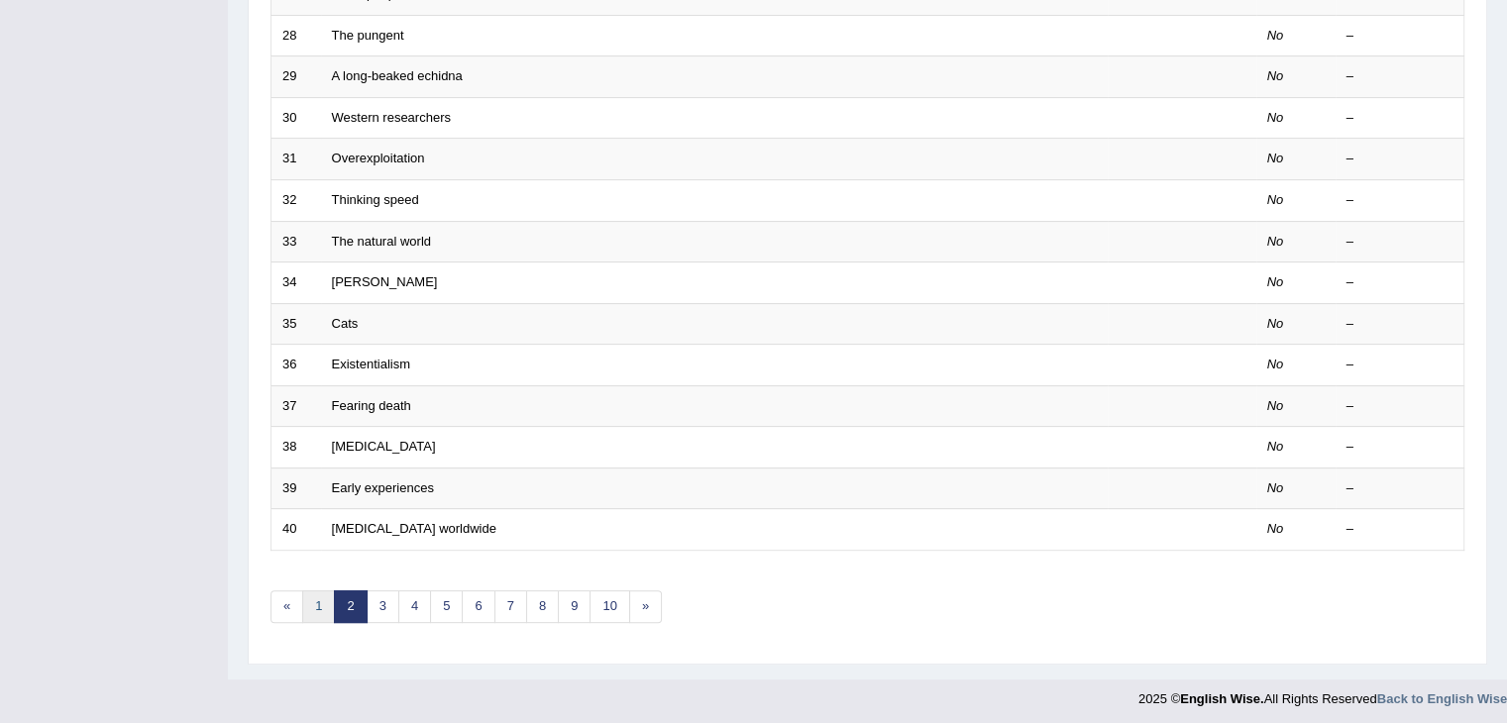
click at [317, 591] on link "1" at bounding box center [318, 606] width 33 height 33
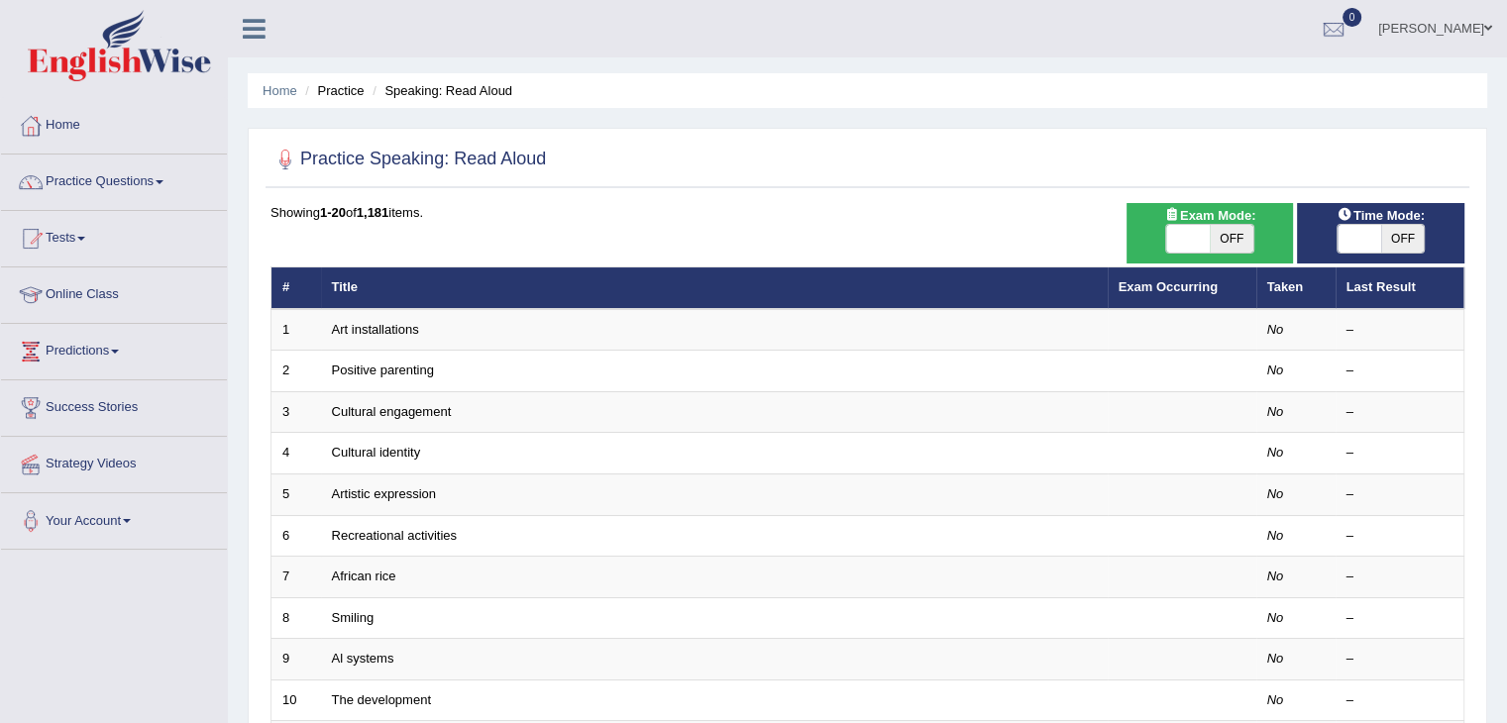
click at [347, 97] on li "Practice" at bounding box center [331, 90] width 63 height 19
click at [159, 177] on link "Practice Questions" at bounding box center [114, 180] width 226 height 50
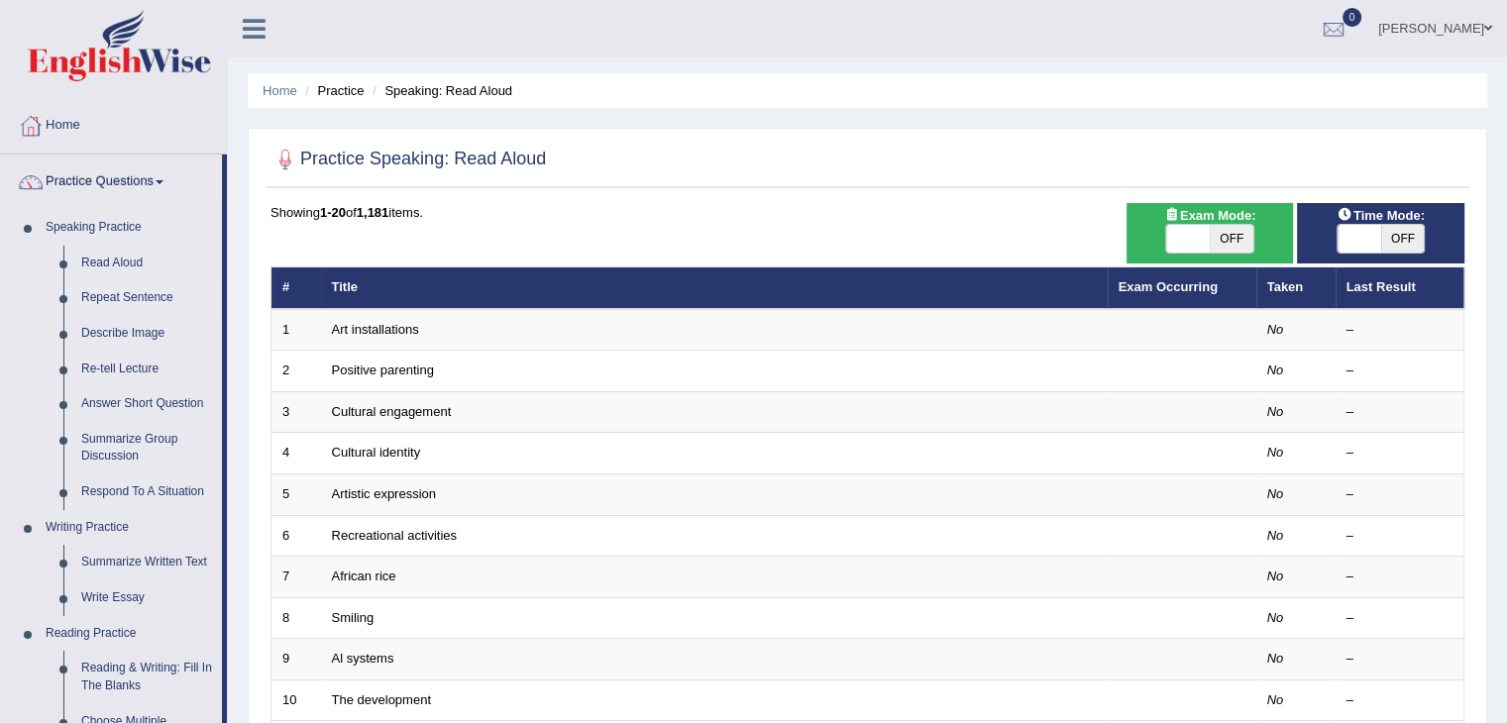
click at [128, 302] on link "Repeat Sentence" at bounding box center [147, 298] width 150 height 36
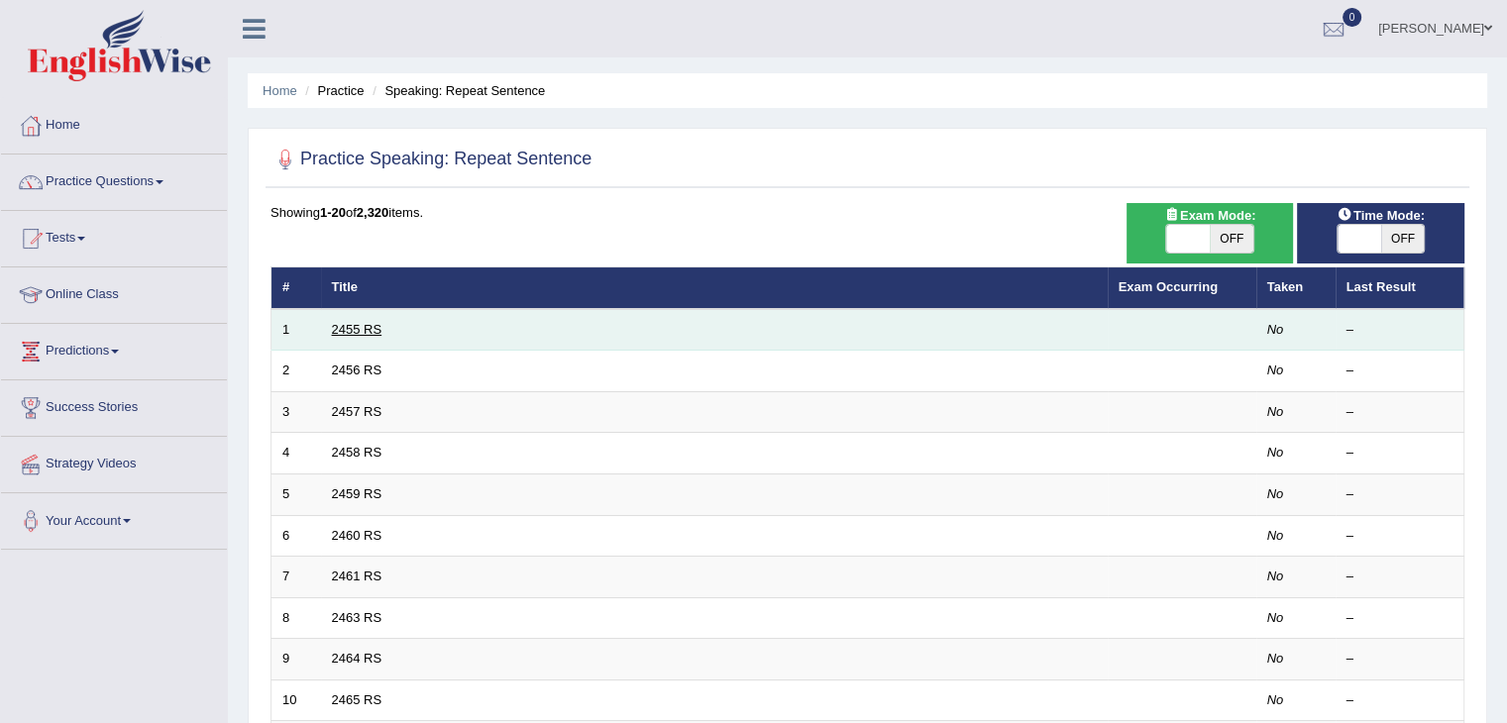
click at [345, 323] on link "2455 RS" at bounding box center [357, 329] width 51 height 15
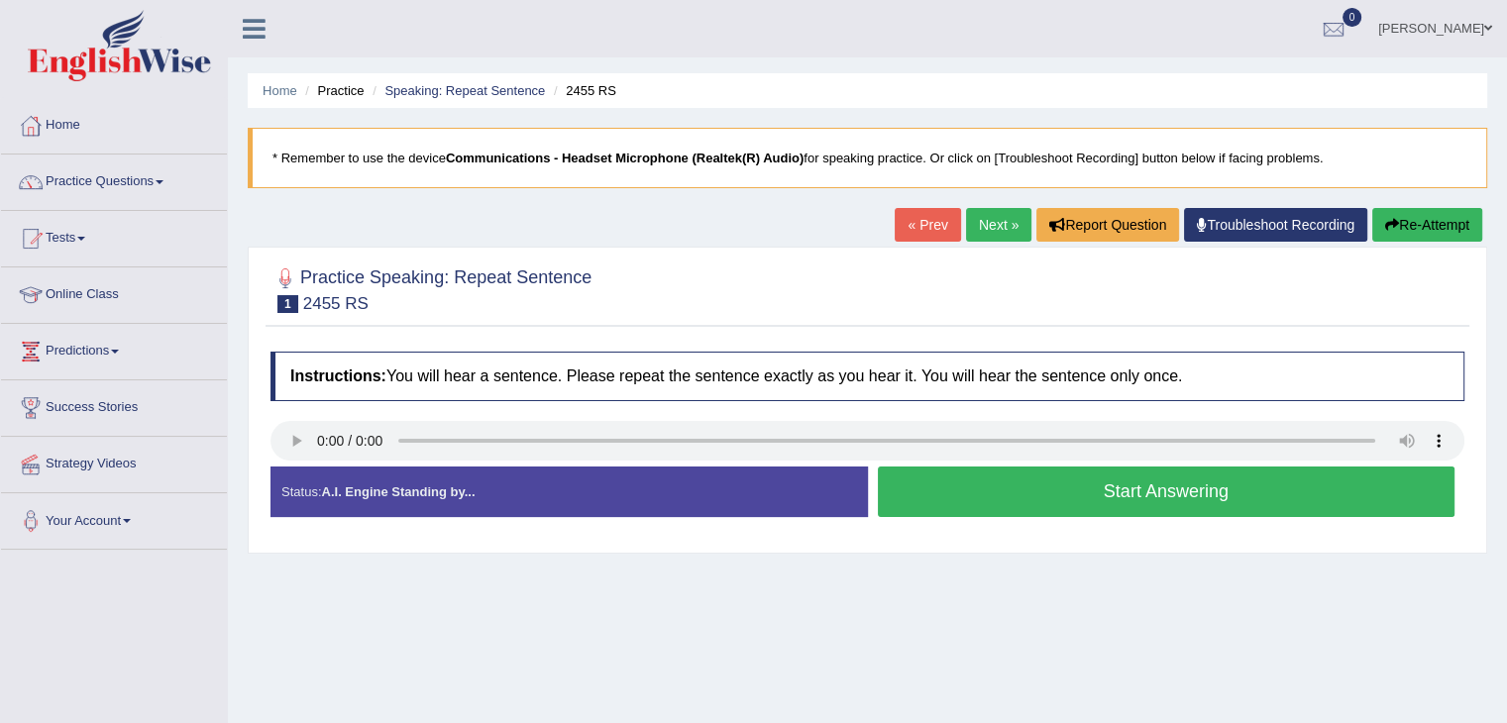
click at [1009, 496] on button "Start Answering" at bounding box center [1167, 492] width 578 height 51
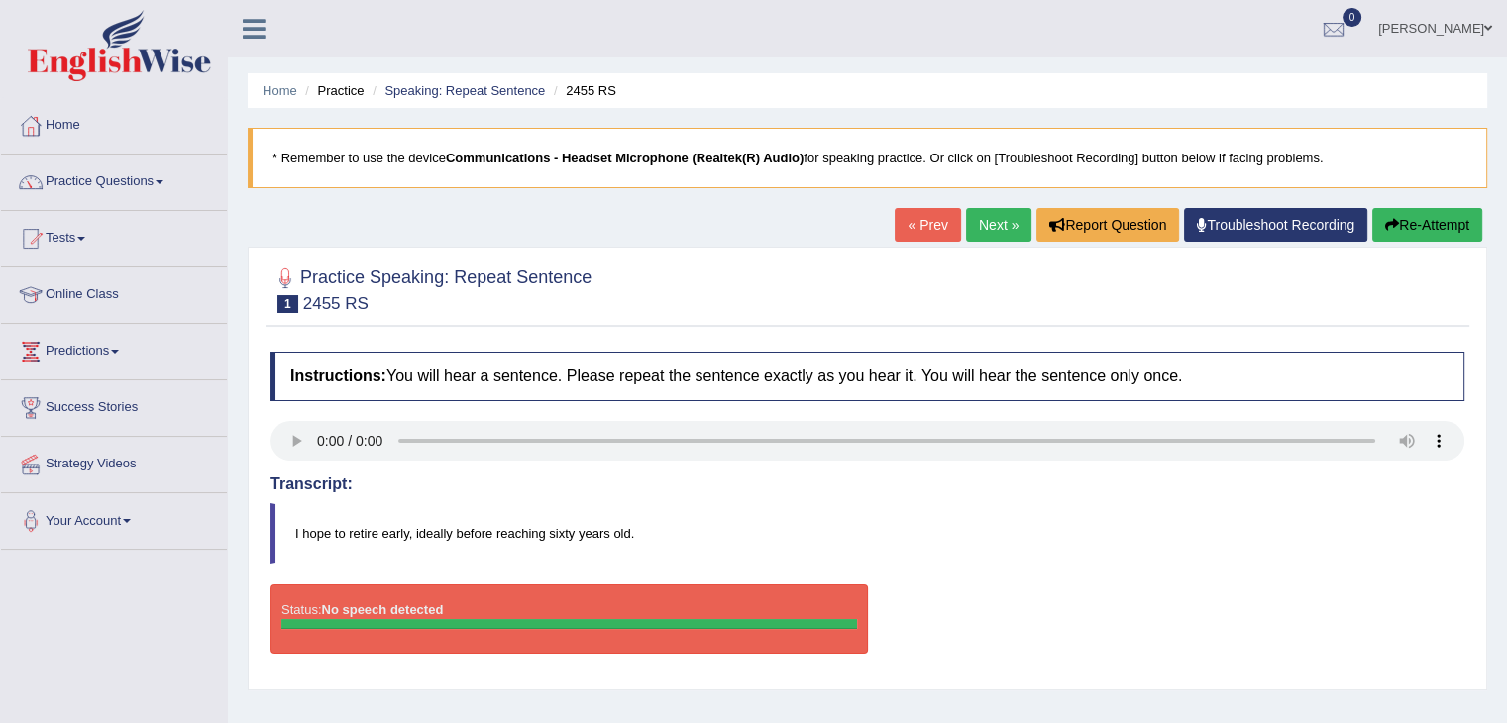
click at [923, 220] on link "« Prev" at bounding box center [926, 225] width 65 height 34
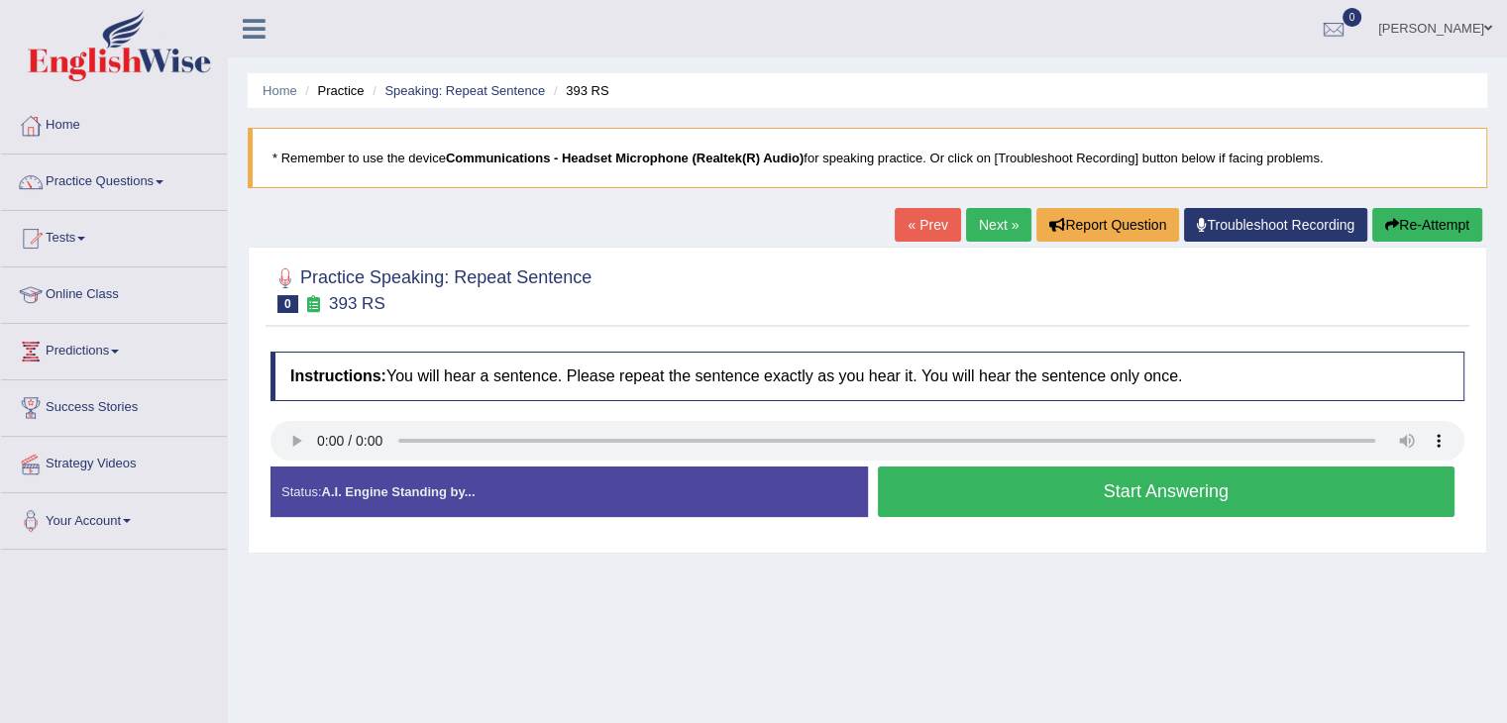
click at [960, 485] on button "Start Answering" at bounding box center [1167, 492] width 578 height 51
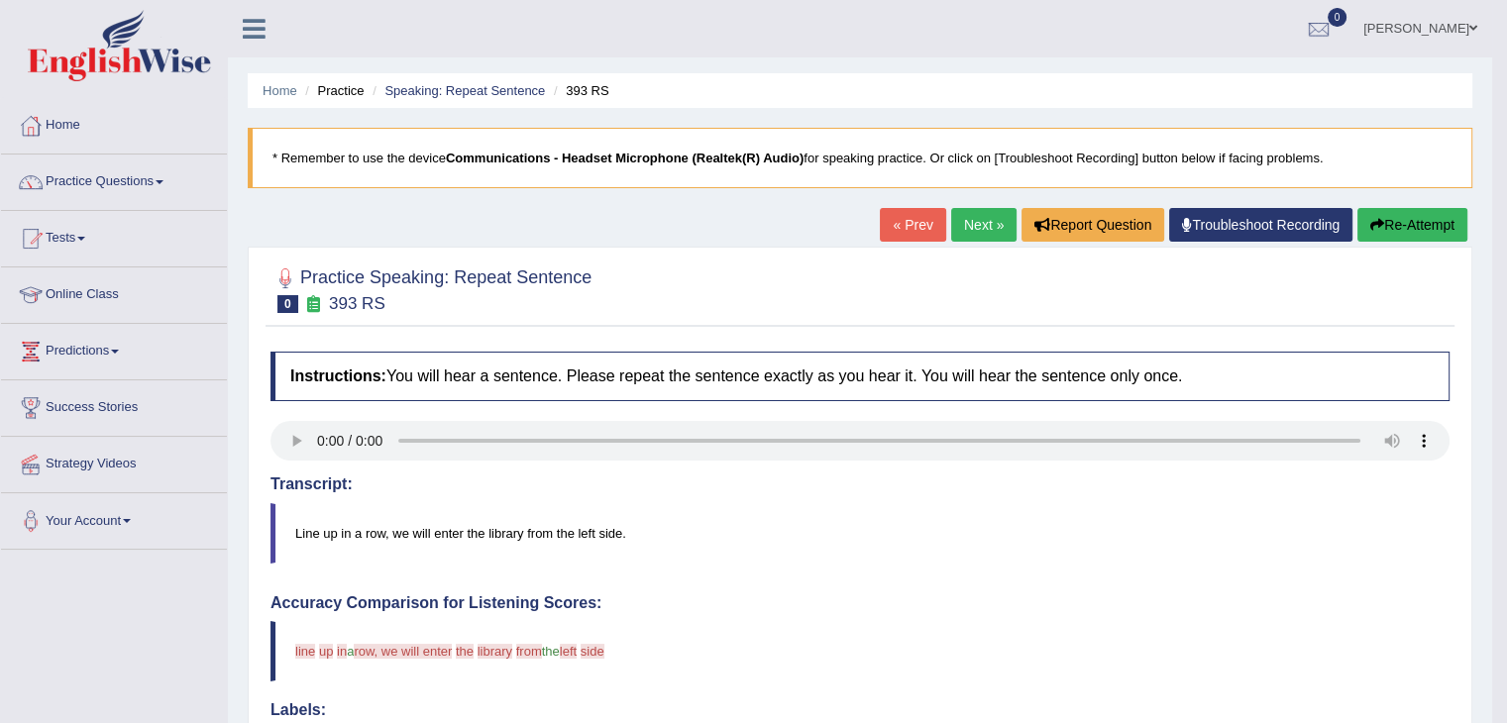
click at [964, 227] on link "Next »" at bounding box center [983, 225] width 65 height 34
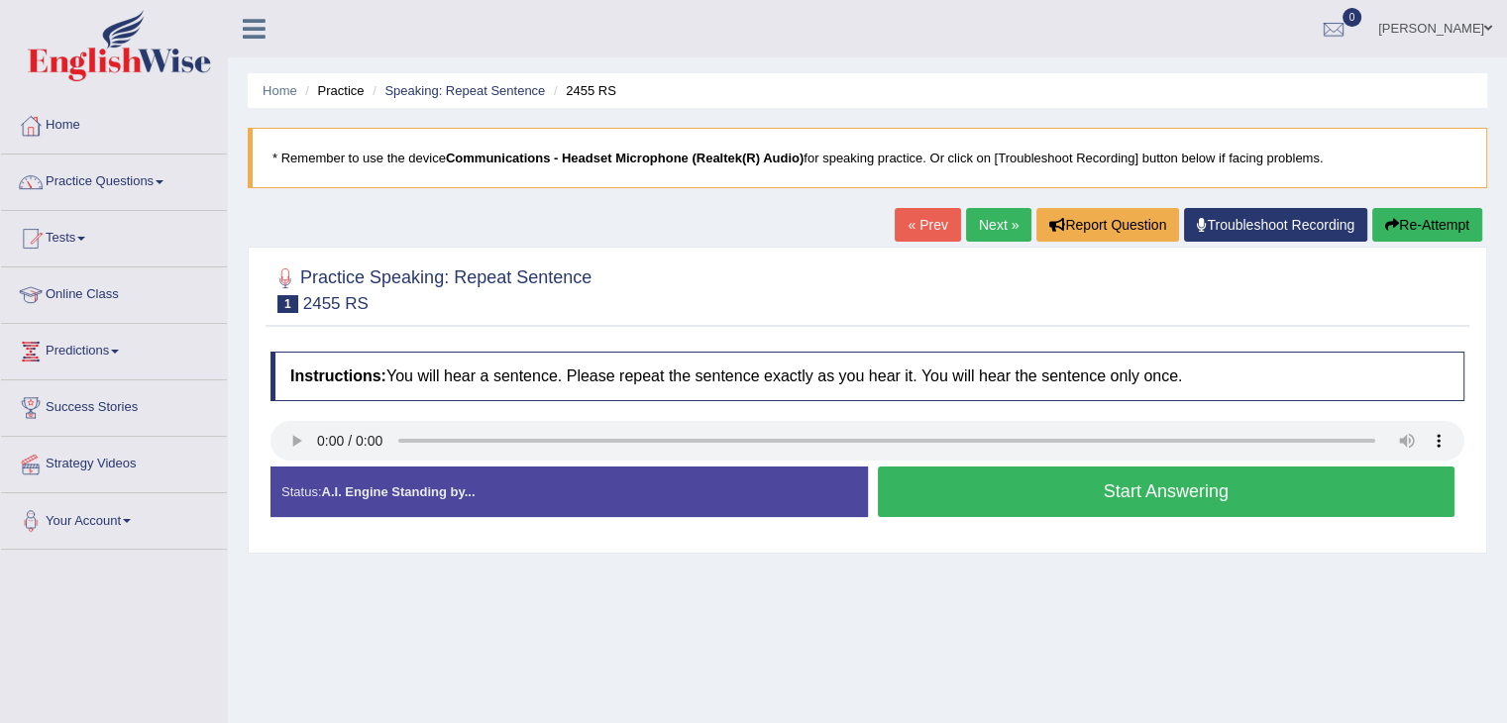
click at [1173, 482] on button "Start Answering" at bounding box center [1167, 492] width 578 height 51
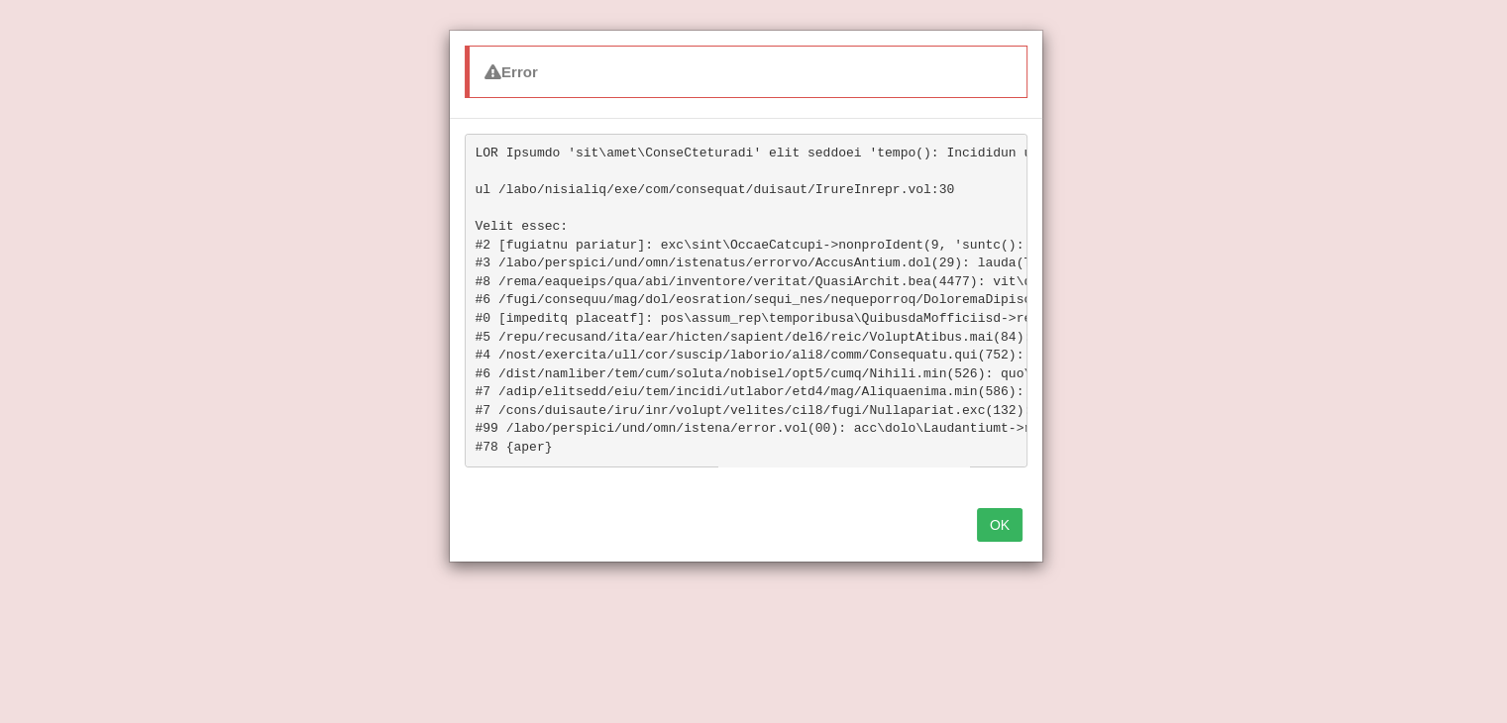
click at [999, 536] on button "OK" at bounding box center [1000, 525] width 46 height 34
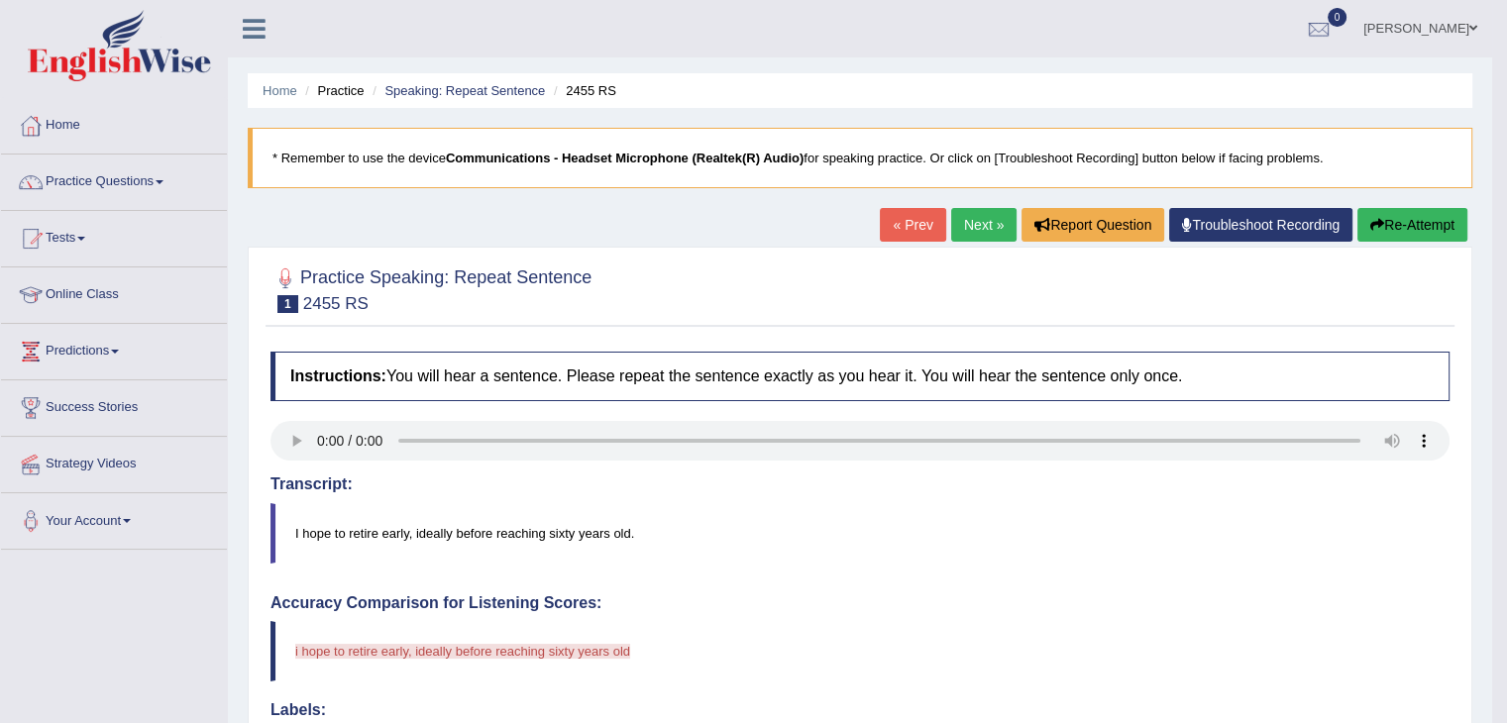
click at [1471, 26] on span at bounding box center [1473, 28] width 8 height 13
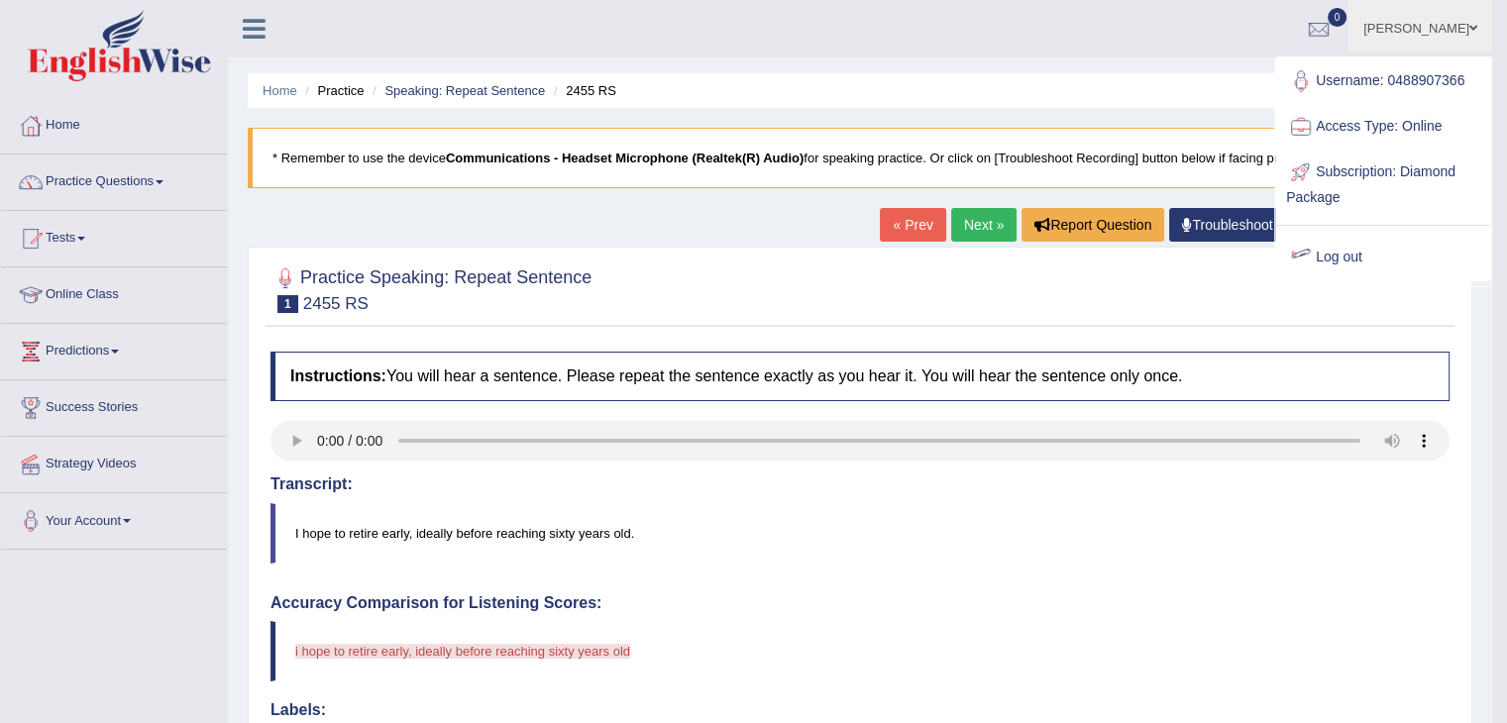
click at [1337, 255] on link "Log out" at bounding box center [1383, 258] width 214 height 46
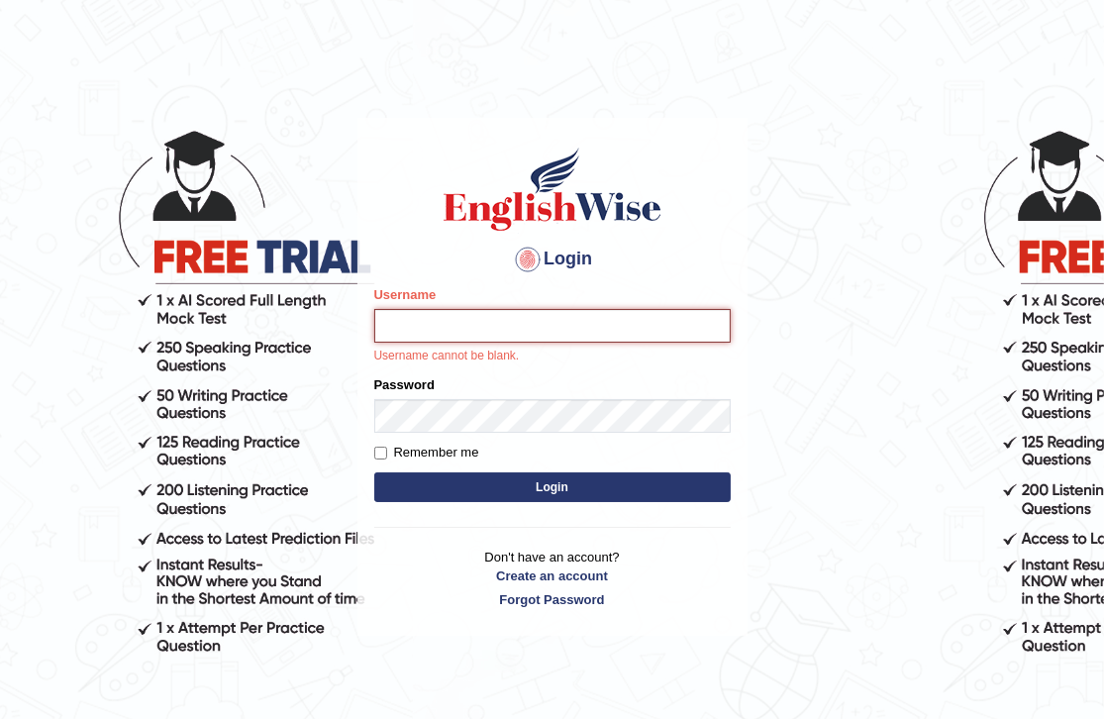
type input "0488907366"
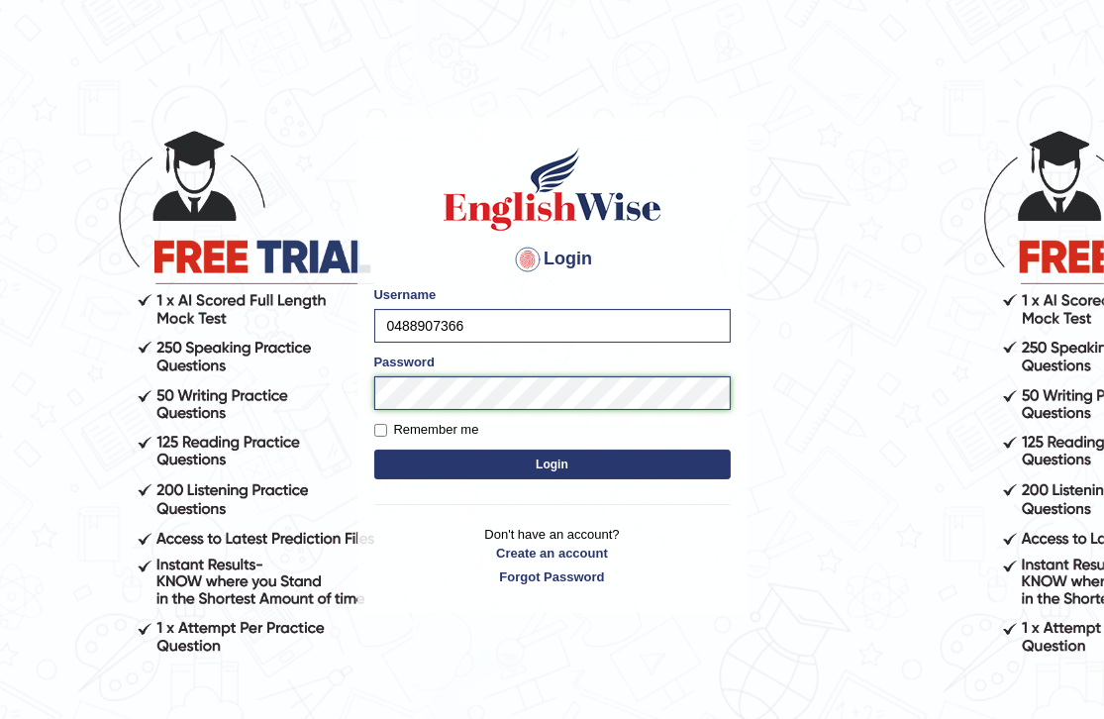
click at [374, 450] on button "Login" at bounding box center [552, 465] width 357 height 30
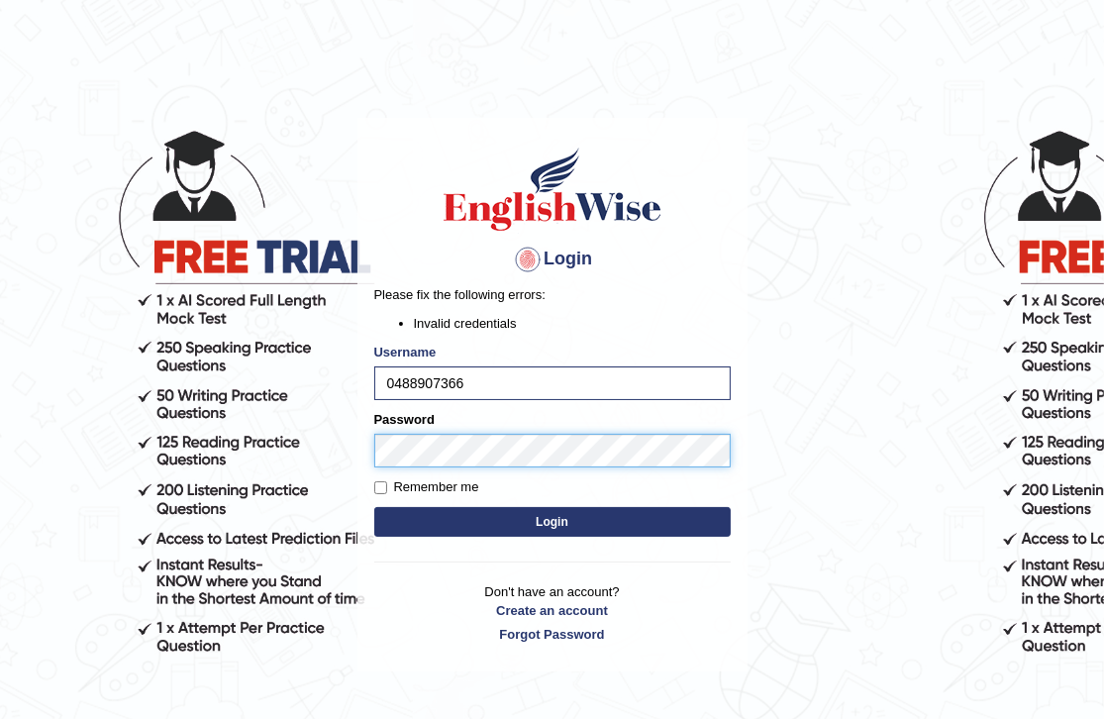
click at [374, 507] on button "Login" at bounding box center [552, 522] width 357 height 30
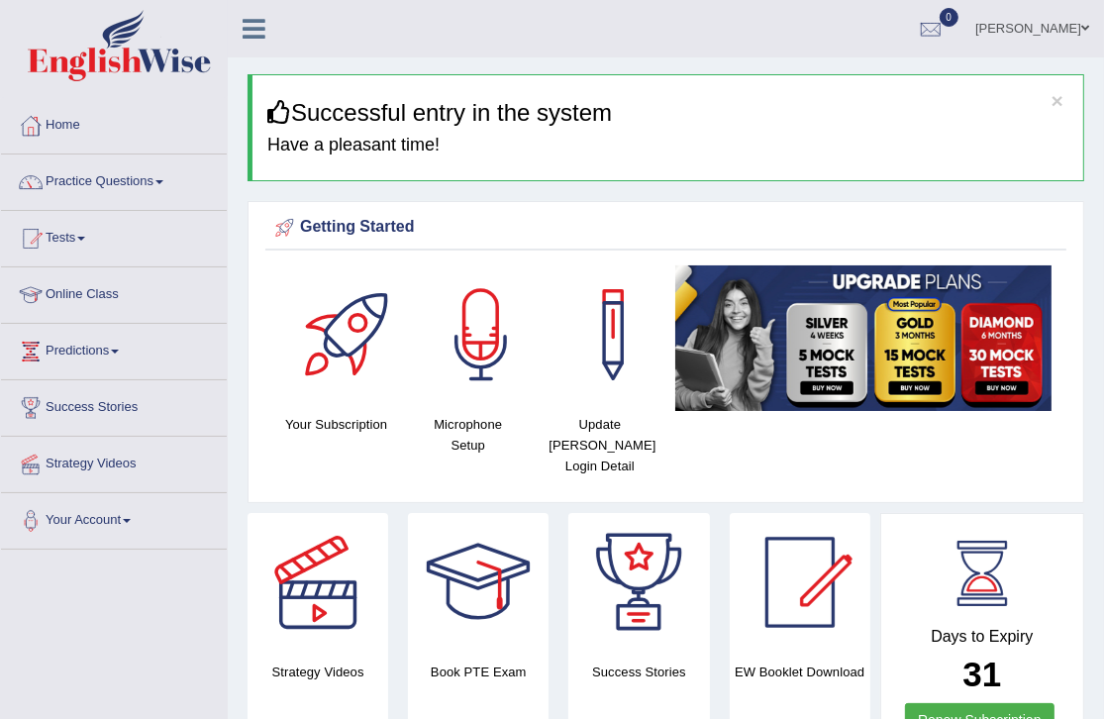
click at [85, 290] on link "Online Class" at bounding box center [114, 292] width 226 height 50
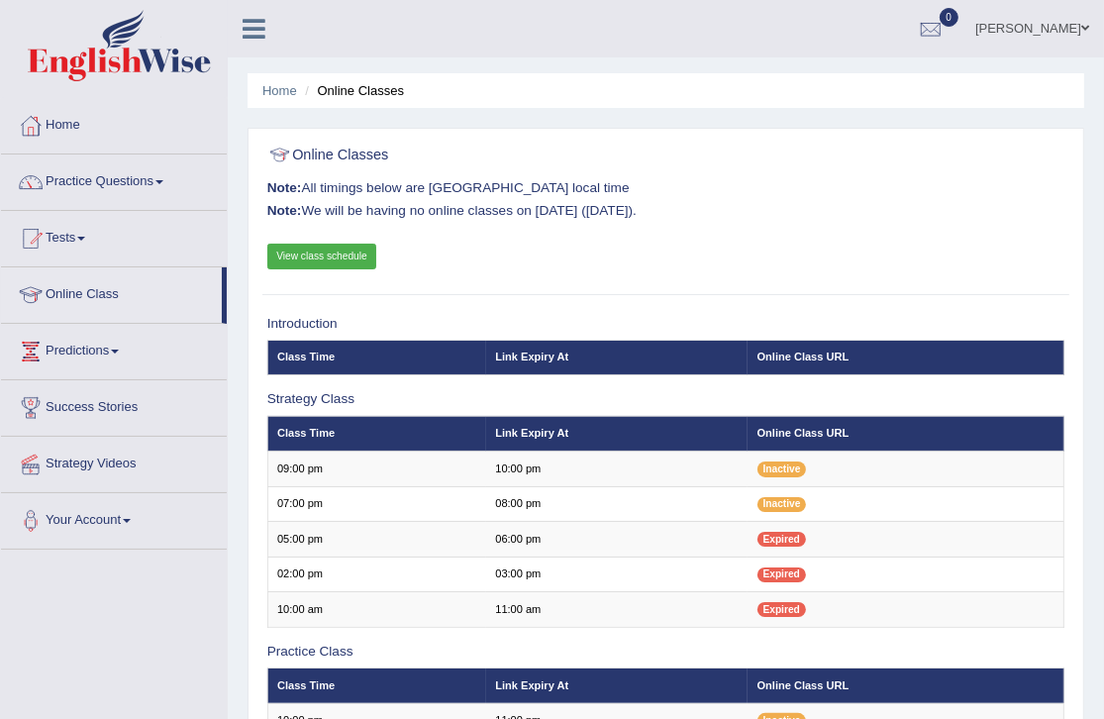
click at [155, 172] on link "Practice Questions" at bounding box center [114, 180] width 226 height 50
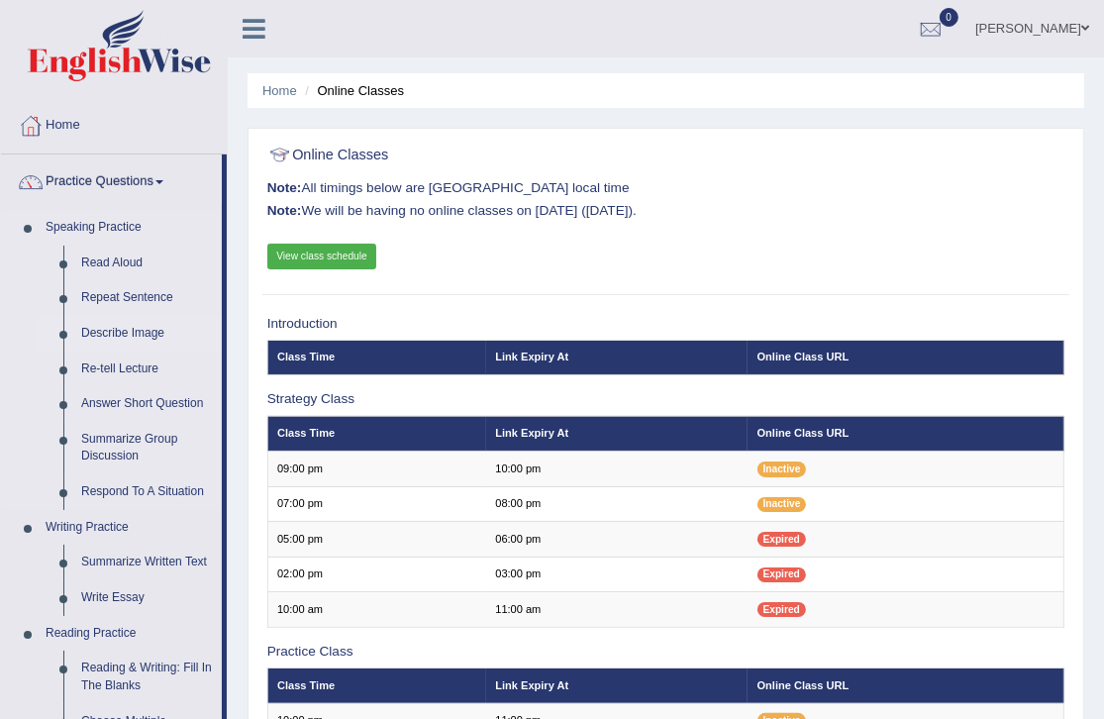
click at [113, 338] on link "Describe Image" at bounding box center [147, 334] width 150 height 36
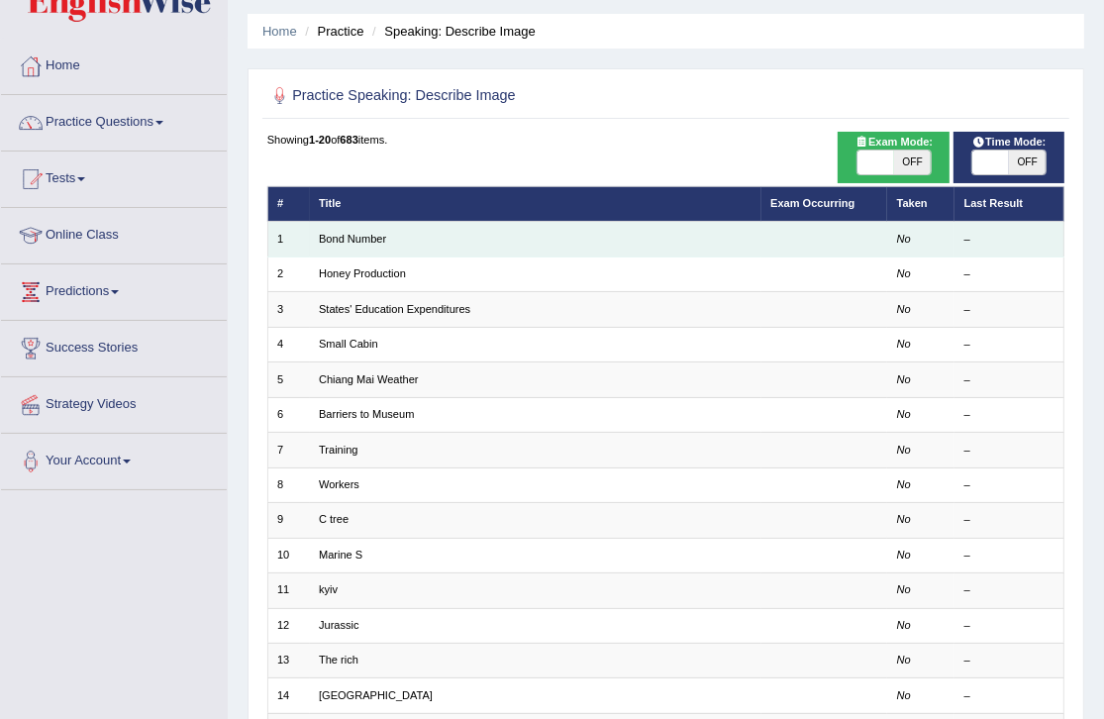
scroll to position [58, 0]
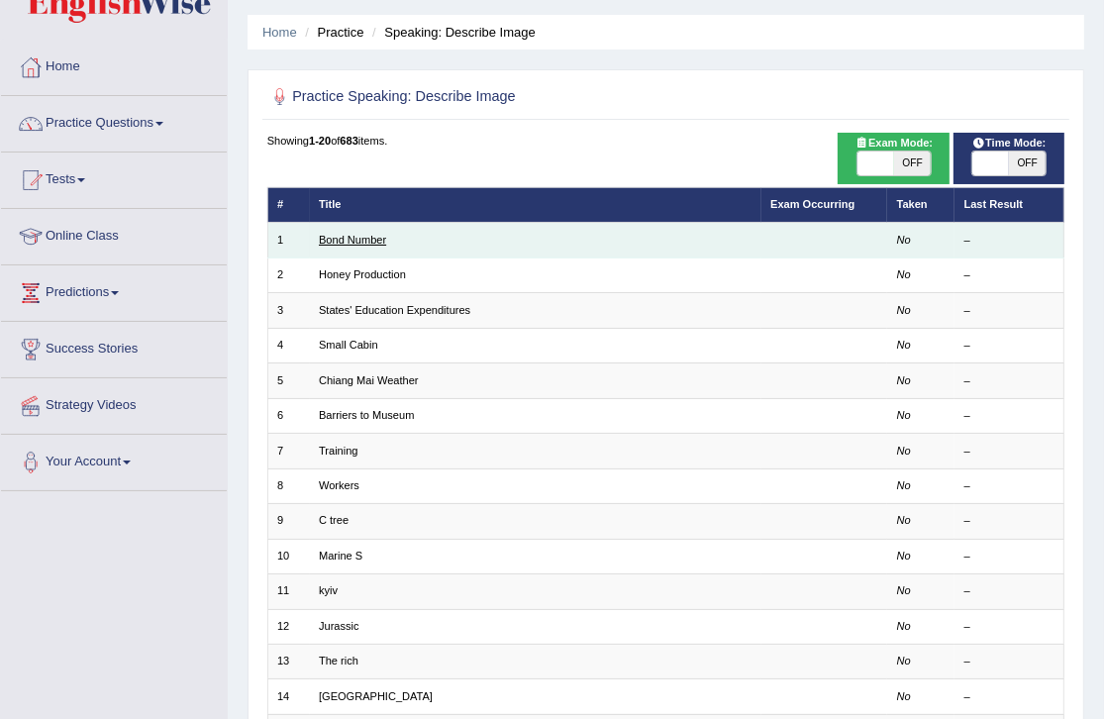
click at [372, 241] on link "Bond Number" at bounding box center [352, 240] width 67 height 12
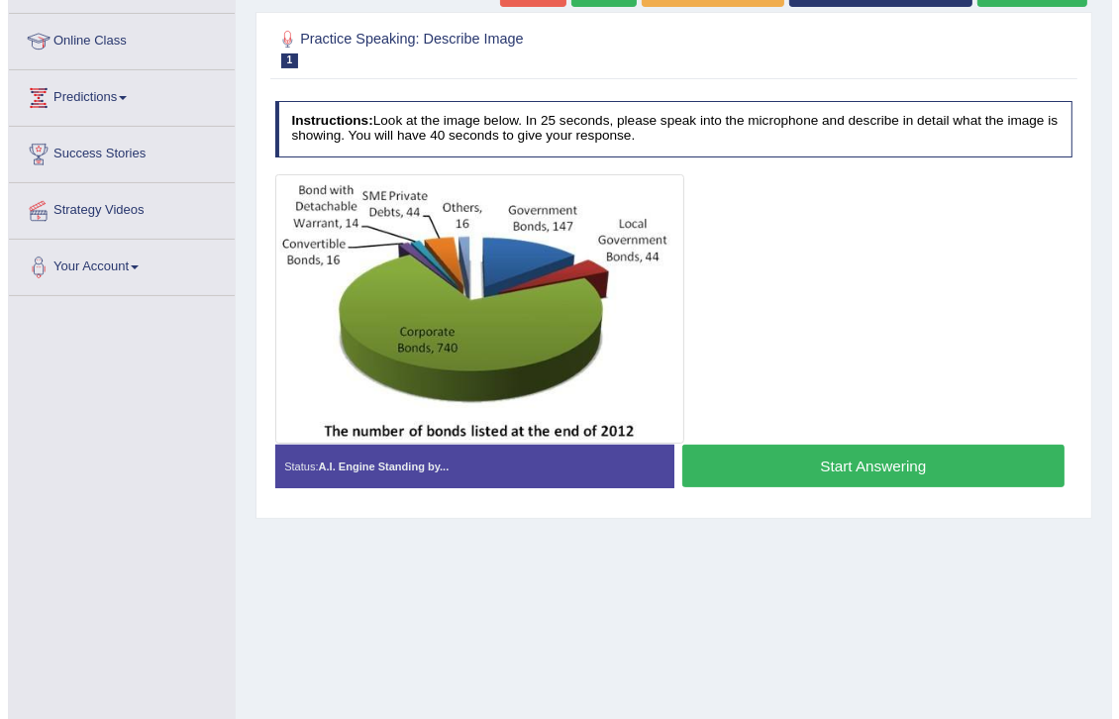
scroll to position [254, 0]
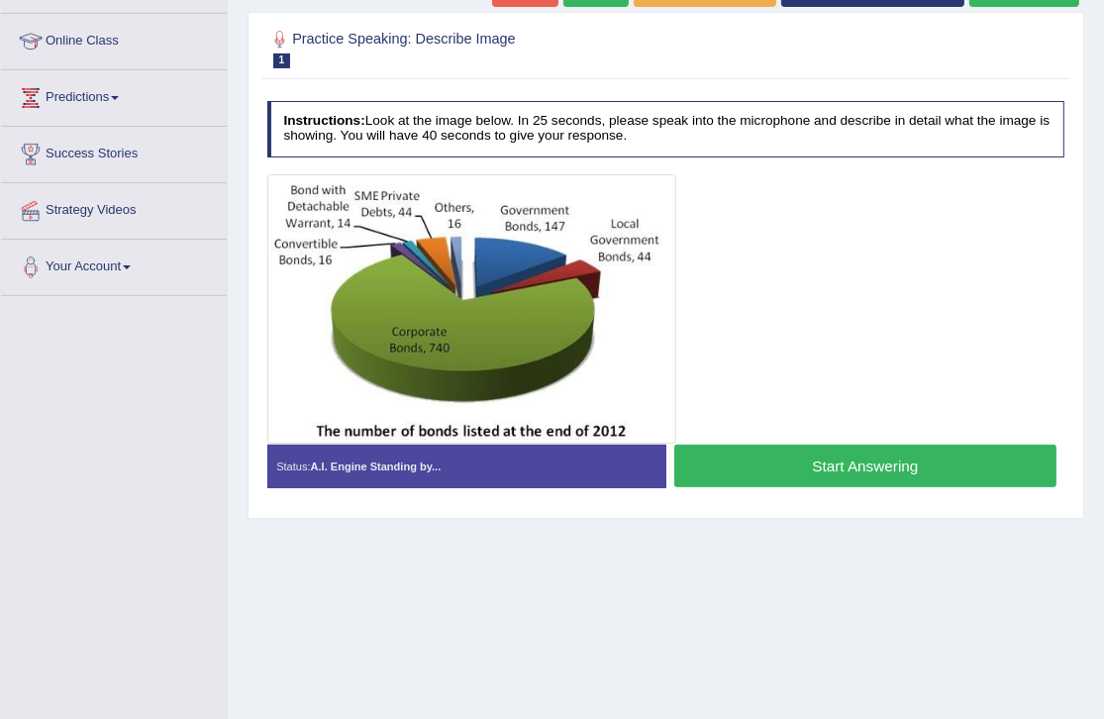
click at [867, 476] on button "Start Answering" at bounding box center [866, 466] width 382 height 43
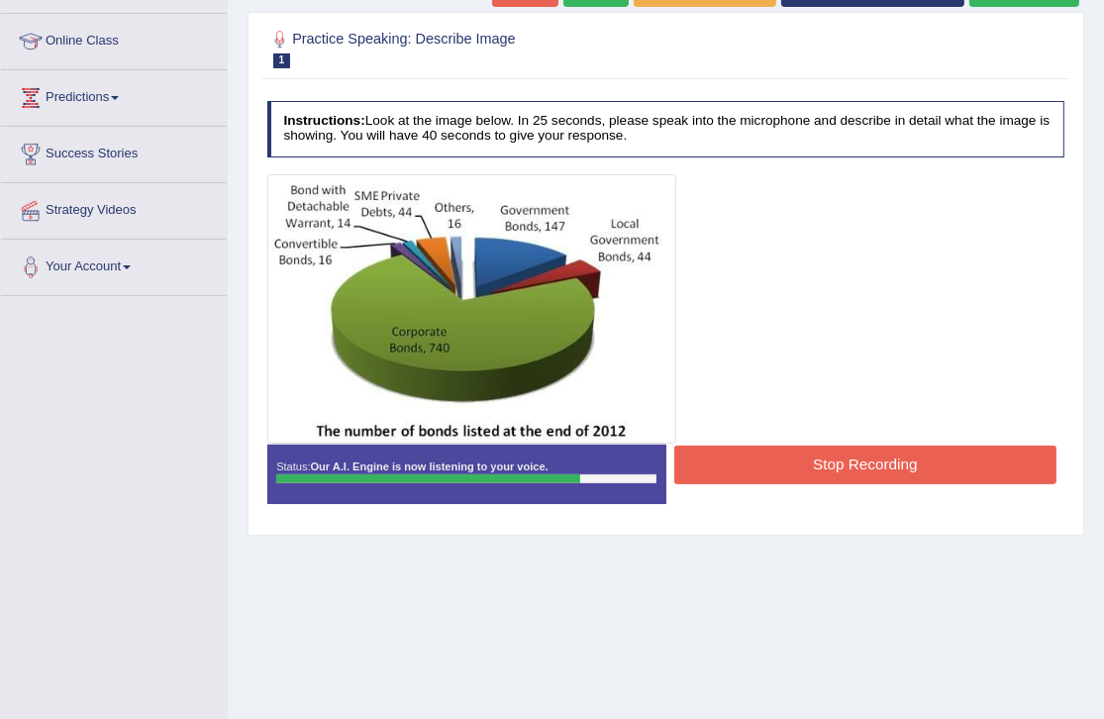
click at [999, 473] on button "Stop Recording" at bounding box center [866, 465] width 382 height 39
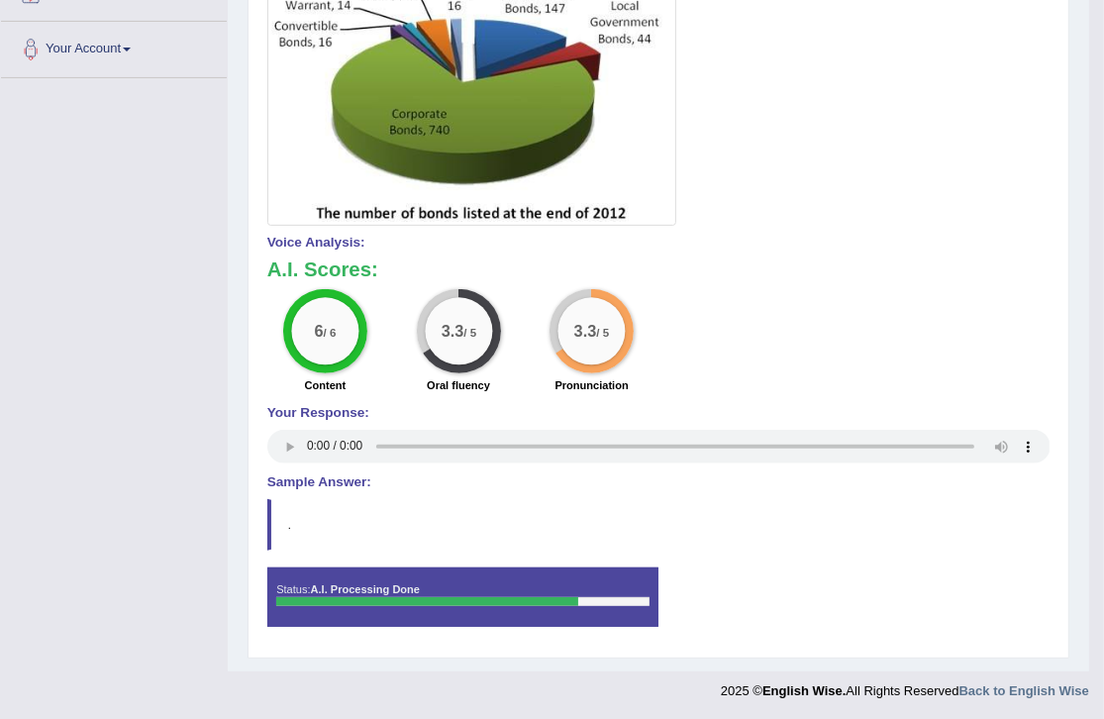
scroll to position [0, 0]
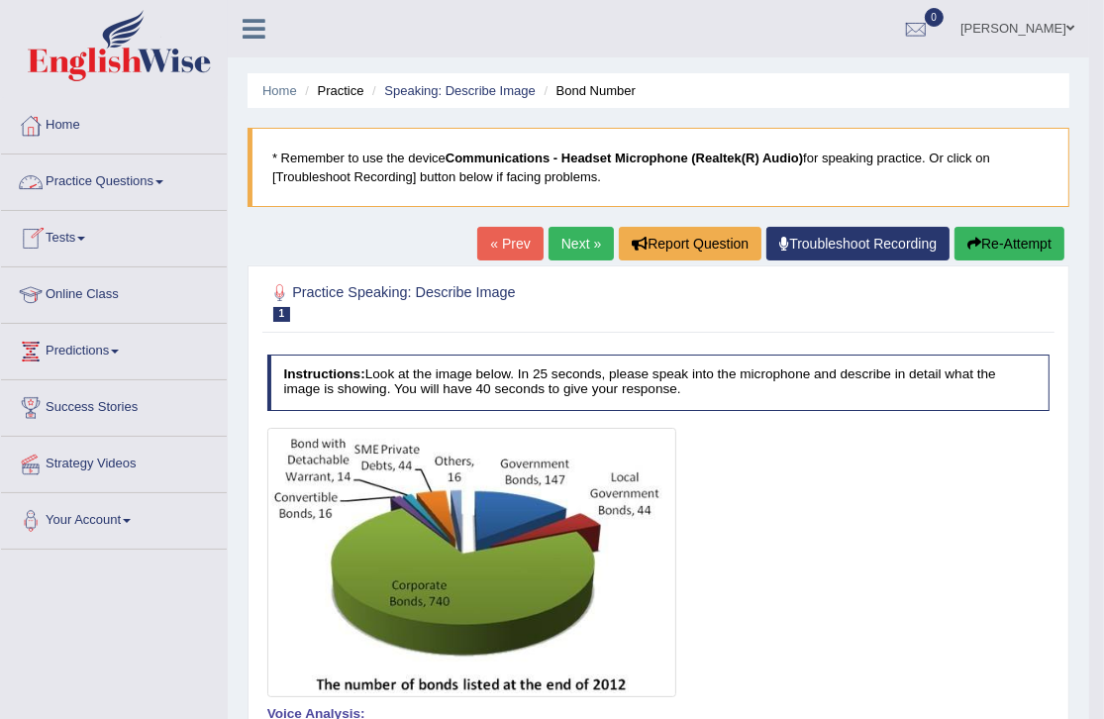
click at [150, 176] on link "Practice Questions" at bounding box center [114, 180] width 226 height 50
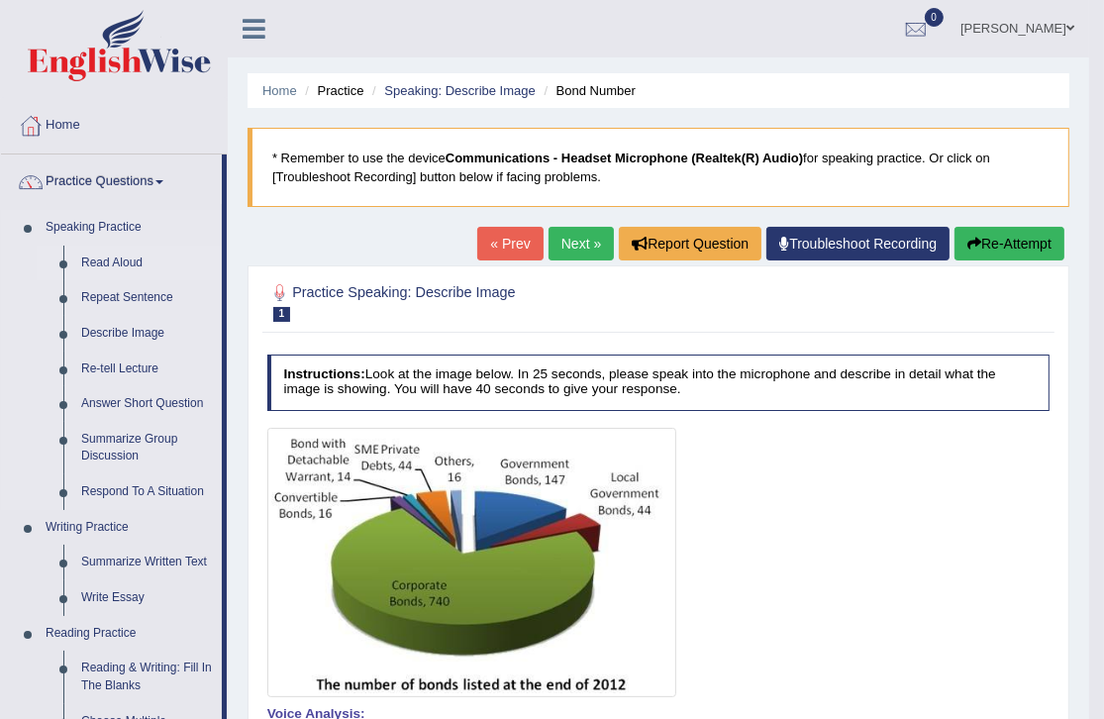
click at [109, 266] on link "Read Aloud" at bounding box center [147, 264] width 150 height 36
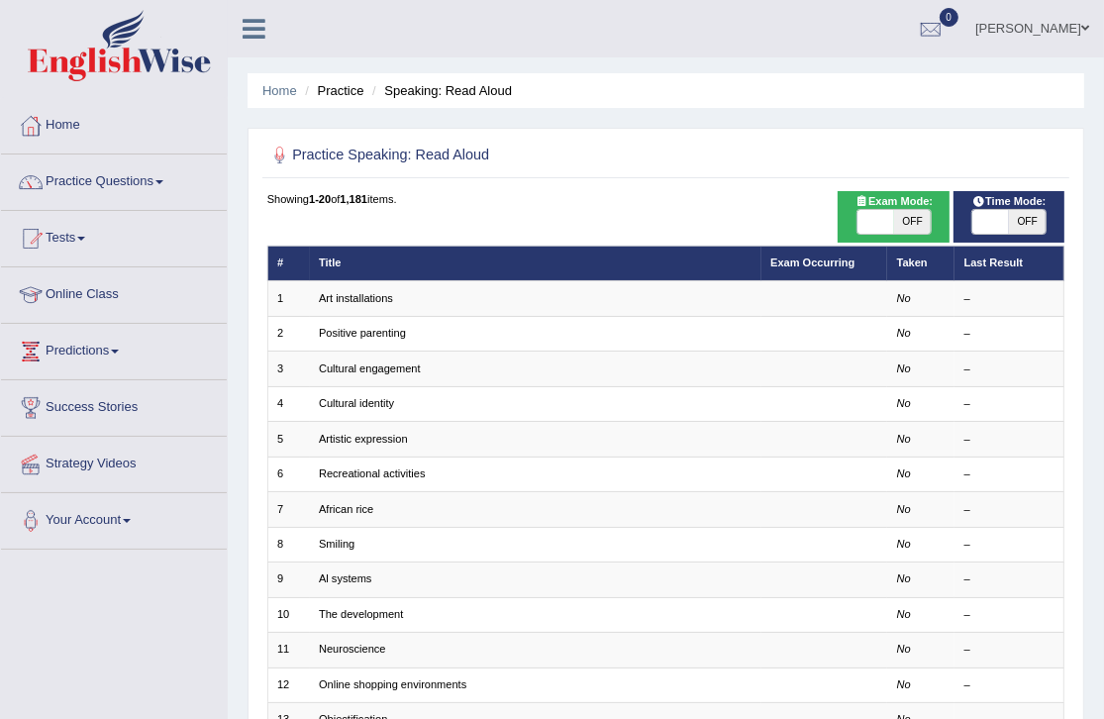
click at [1080, 29] on link "[PERSON_NAME]" at bounding box center [1033, 26] width 144 height 52
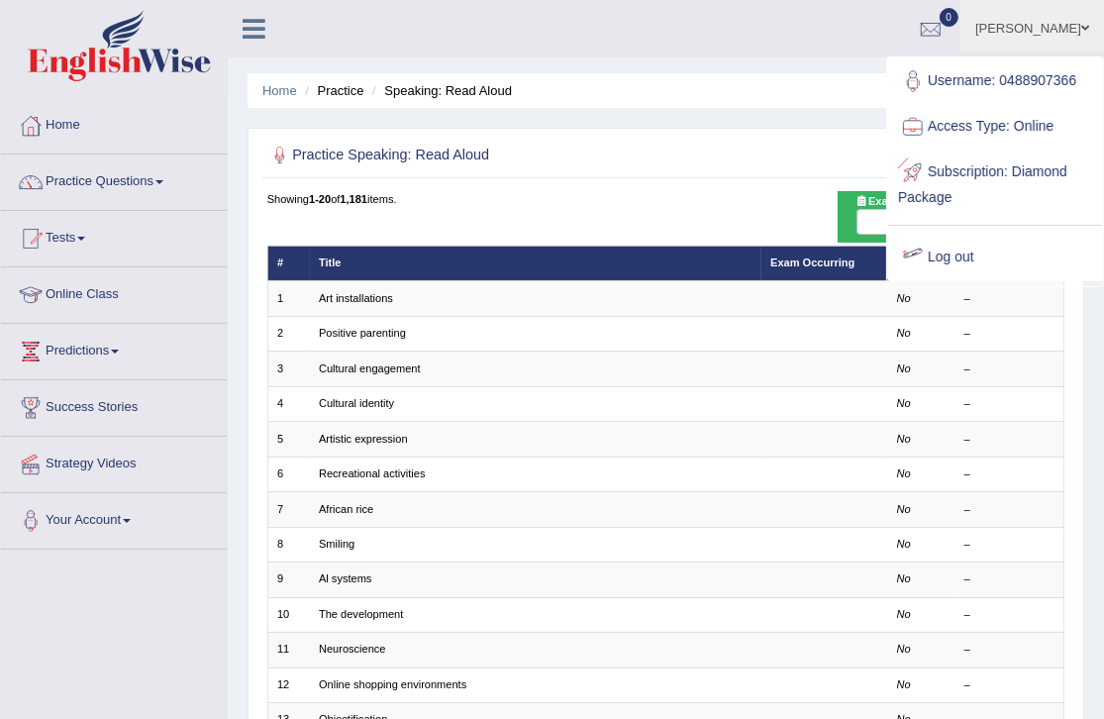
click at [938, 247] on link "Log out" at bounding box center [996, 258] width 214 height 46
